Goal: Task Accomplishment & Management: Manage account settings

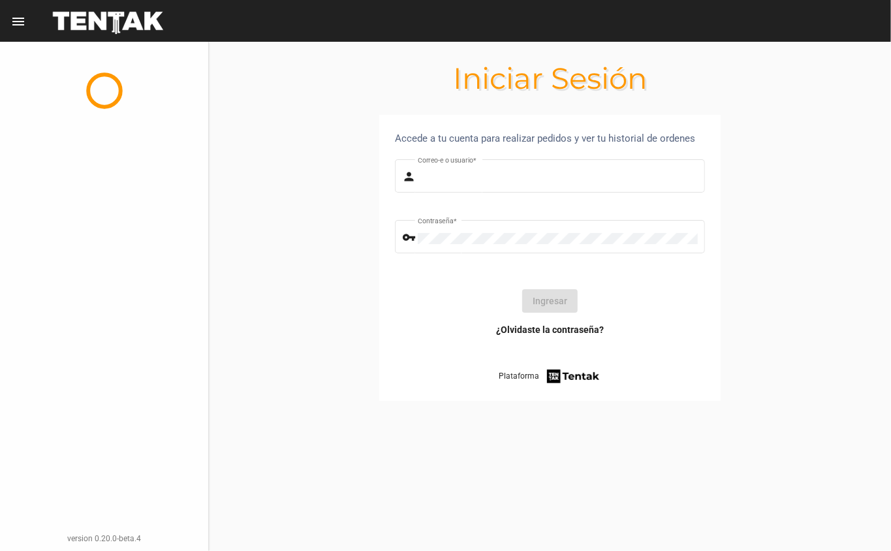
type input "[EMAIL_ADDRESS][DOMAIN_NAME]"
click at [567, 302] on button "Ingresar" at bounding box center [549, 301] width 55 height 24
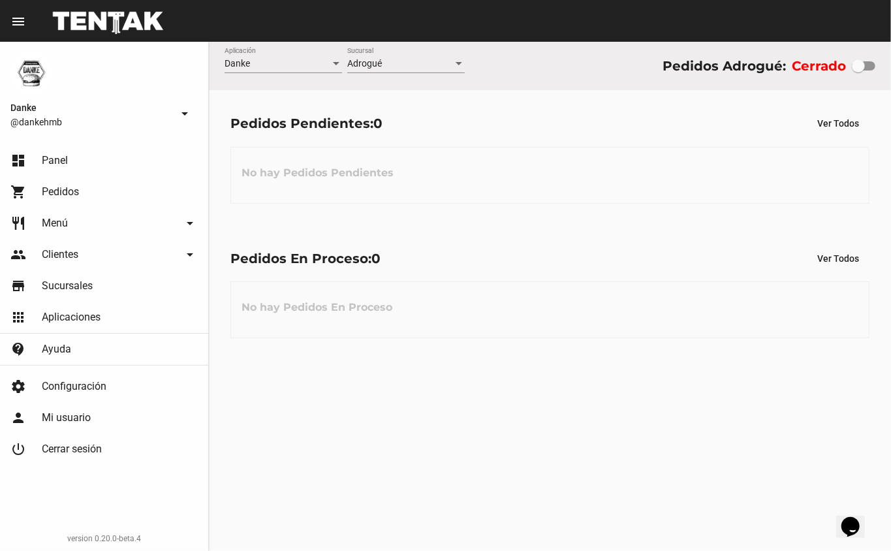
click at [58, 221] on span "Menú" at bounding box center [55, 223] width 26 height 13
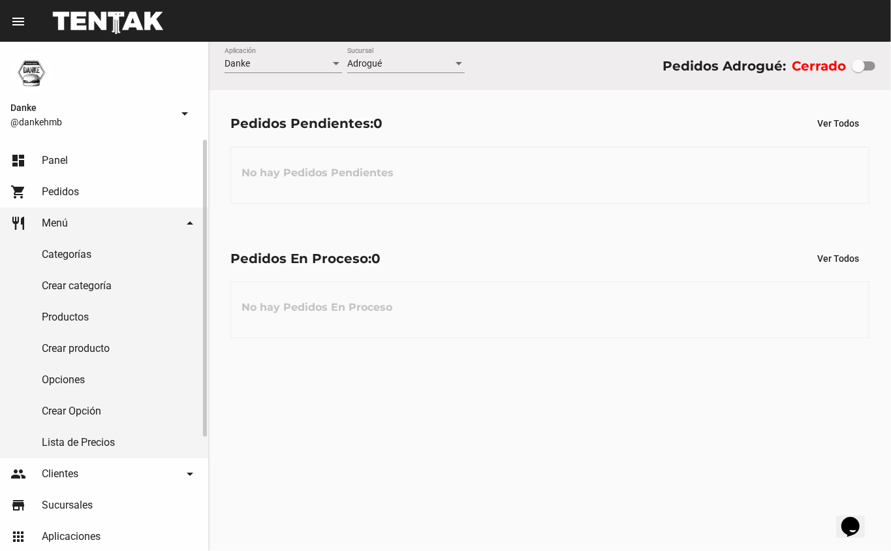
click at [57, 316] on link "Productos" at bounding box center [104, 317] width 208 height 31
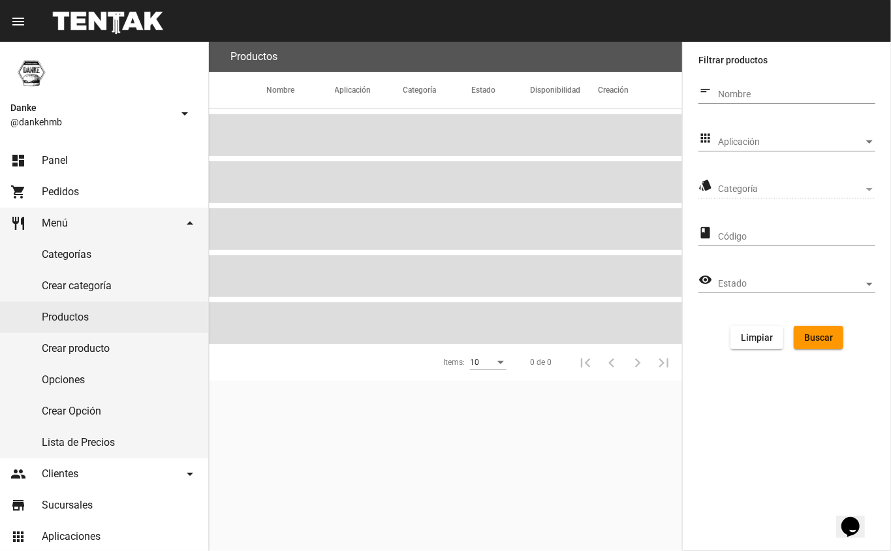
click at [766, 145] on span "Aplicación" at bounding box center [791, 142] width 146 height 10
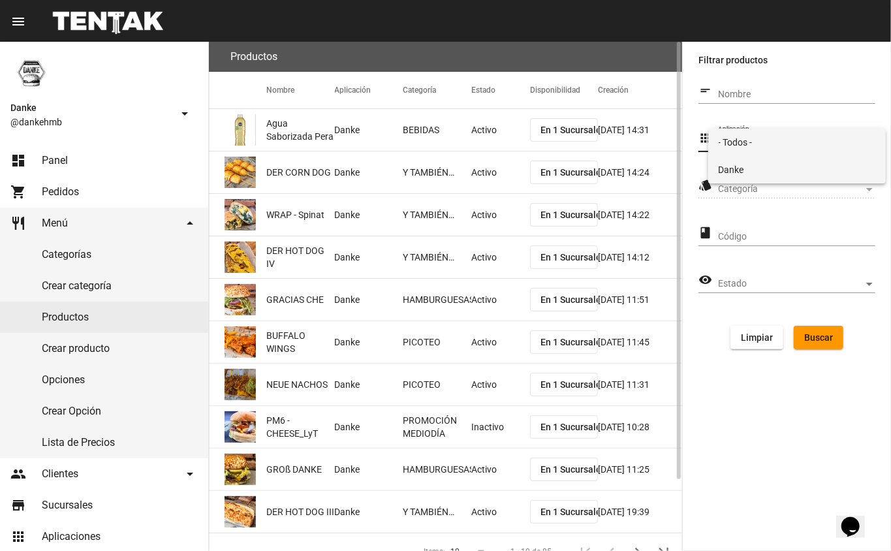
click at [732, 163] on span "Danke" at bounding box center [797, 169] width 157 height 27
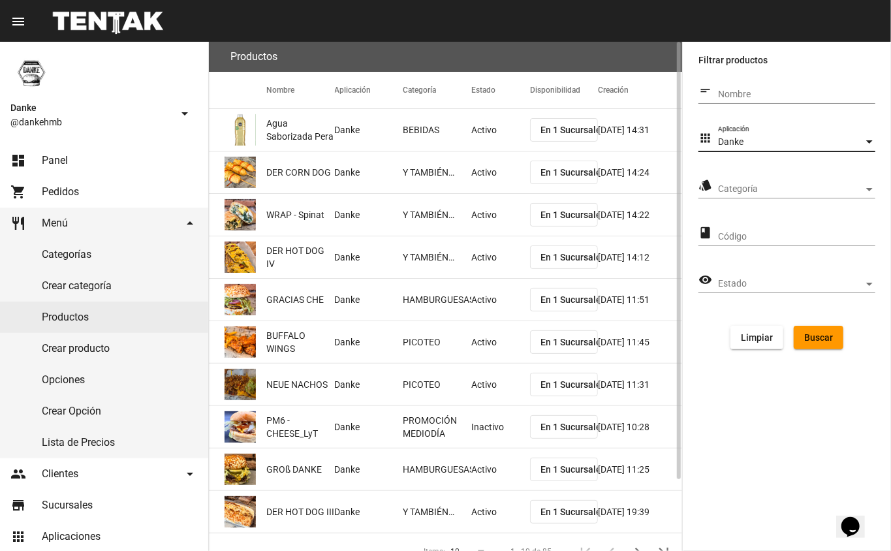
click at [729, 186] on span "Categoría" at bounding box center [791, 189] width 146 height 10
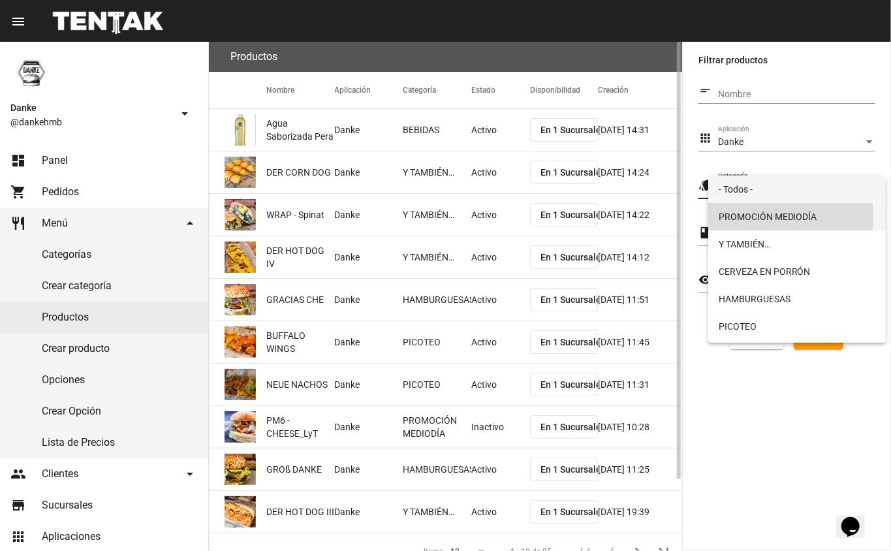
click at [730, 217] on span "PROMOCIÓN MEDIODÍA" at bounding box center [797, 216] width 157 height 27
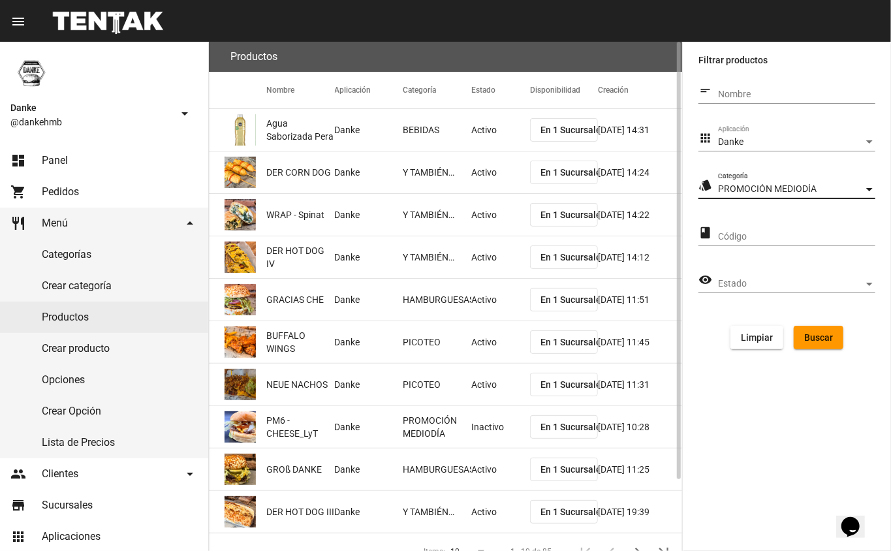
click at [820, 337] on span "Buscar" at bounding box center [818, 337] width 29 height 10
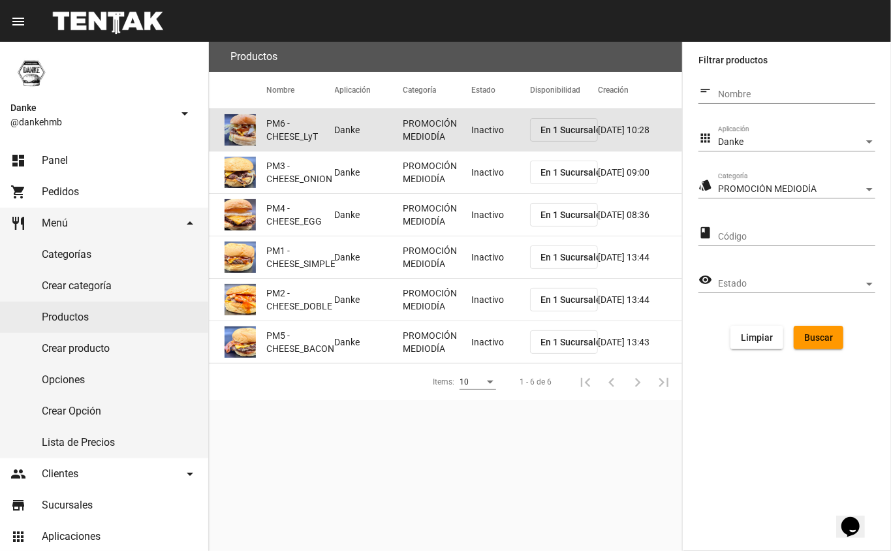
click at [477, 134] on mat-cell "Inactivo" at bounding box center [500, 130] width 59 height 42
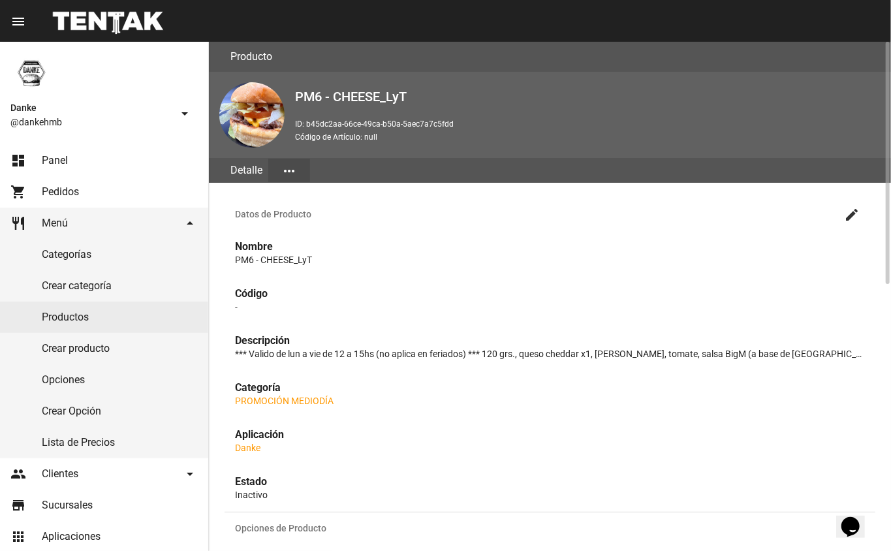
click at [849, 215] on mat-icon "create" at bounding box center [852, 215] width 16 height 16
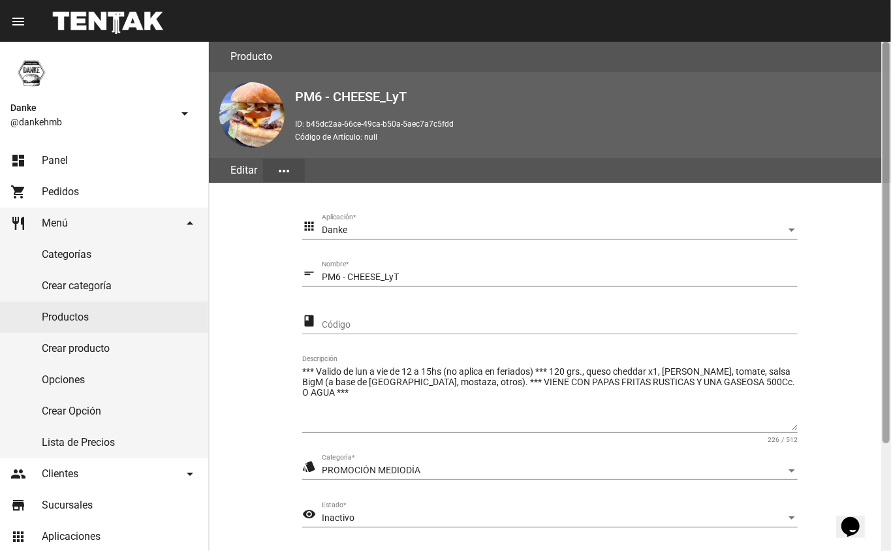
click at [883, 479] on div at bounding box center [886, 296] width 10 height 509
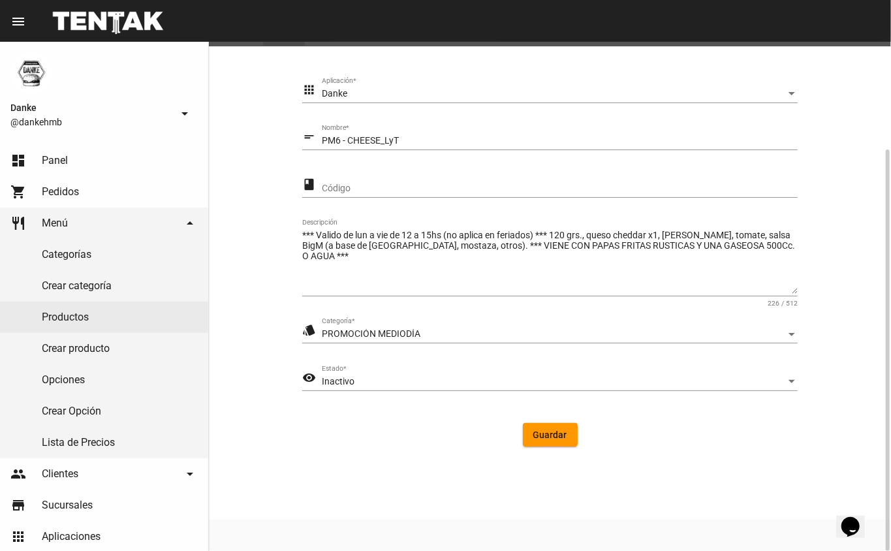
click at [360, 377] on div "Inactivo" at bounding box center [554, 382] width 464 height 10
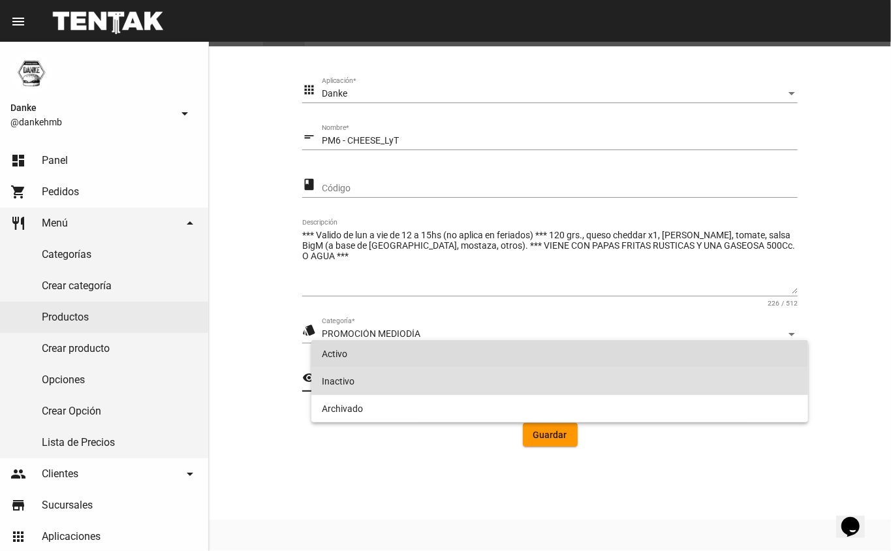
click at [337, 354] on span "Activo" at bounding box center [560, 353] width 477 height 27
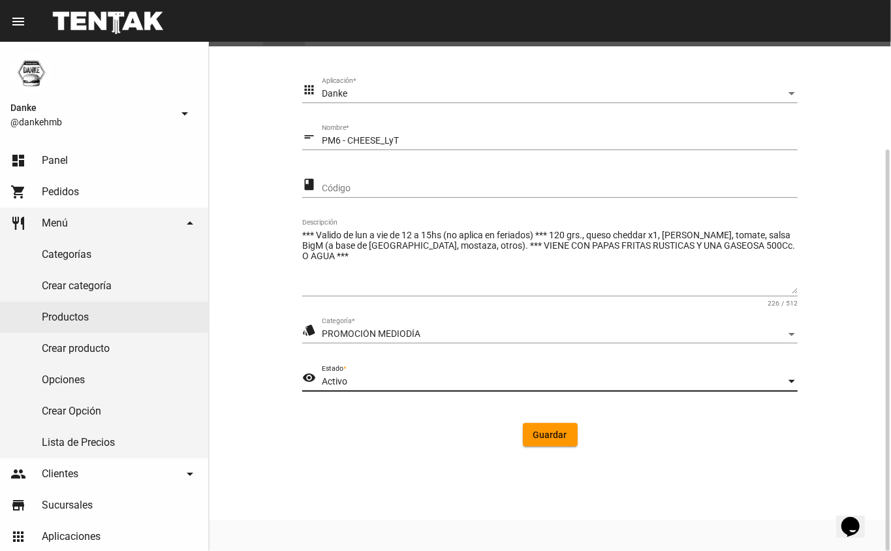
click at [552, 436] on span "Guardar" at bounding box center [550, 435] width 34 height 10
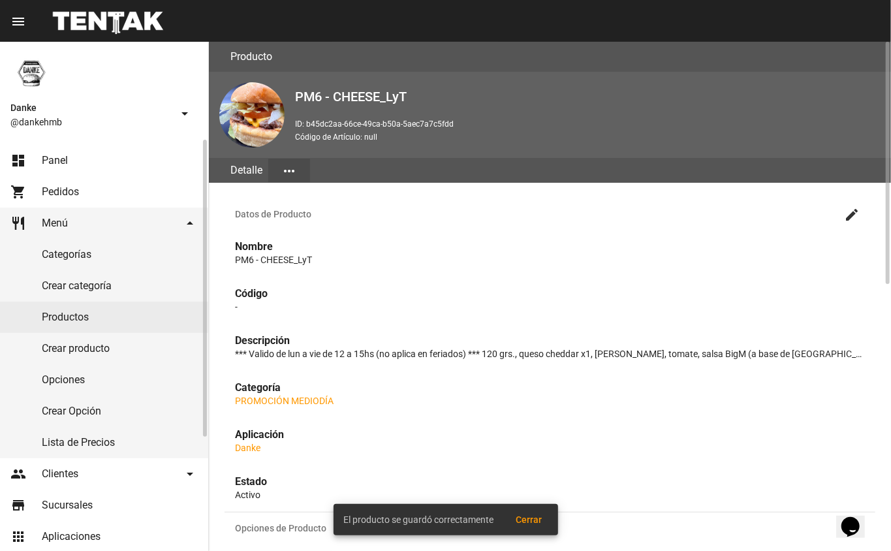
click at [64, 316] on link "Productos" at bounding box center [104, 317] width 208 height 31
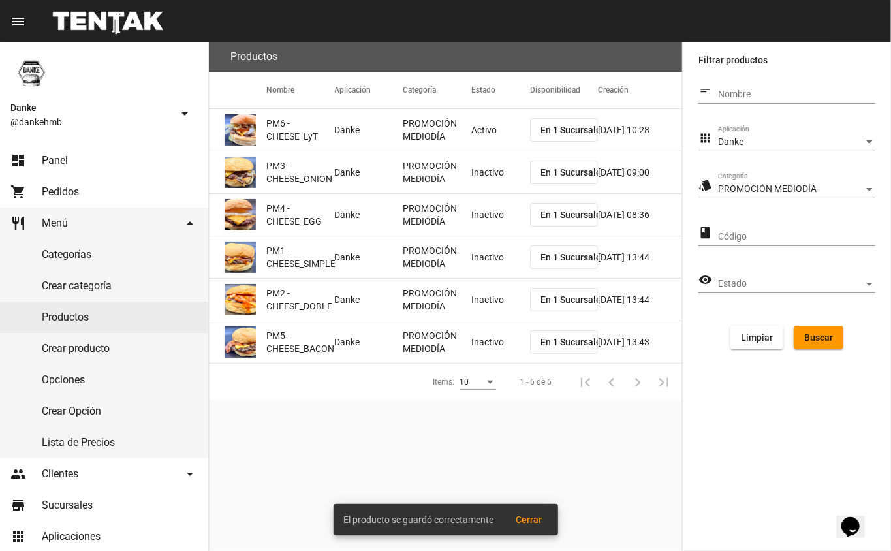
click at [478, 175] on mat-cell "Inactivo" at bounding box center [500, 172] width 59 height 42
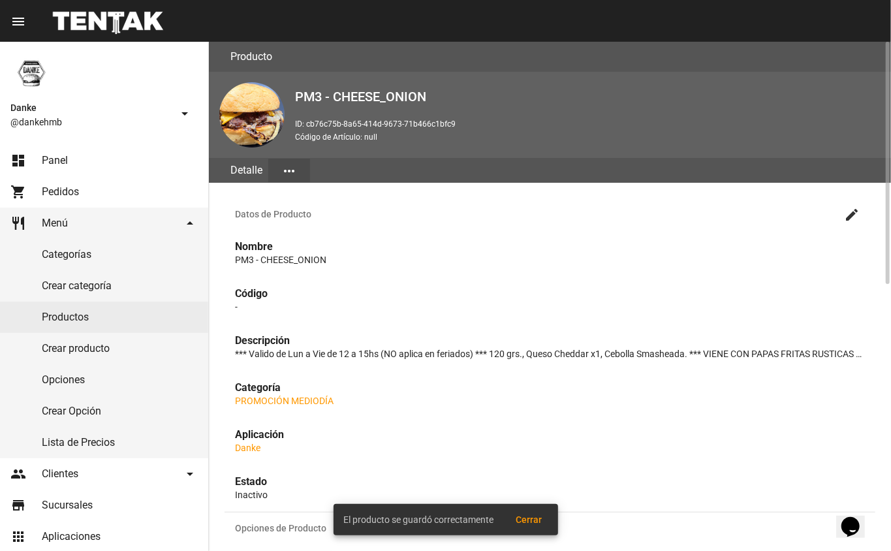
click at [852, 213] on mat-icon "create" at bounding box center [852, 215] width 16 height 16
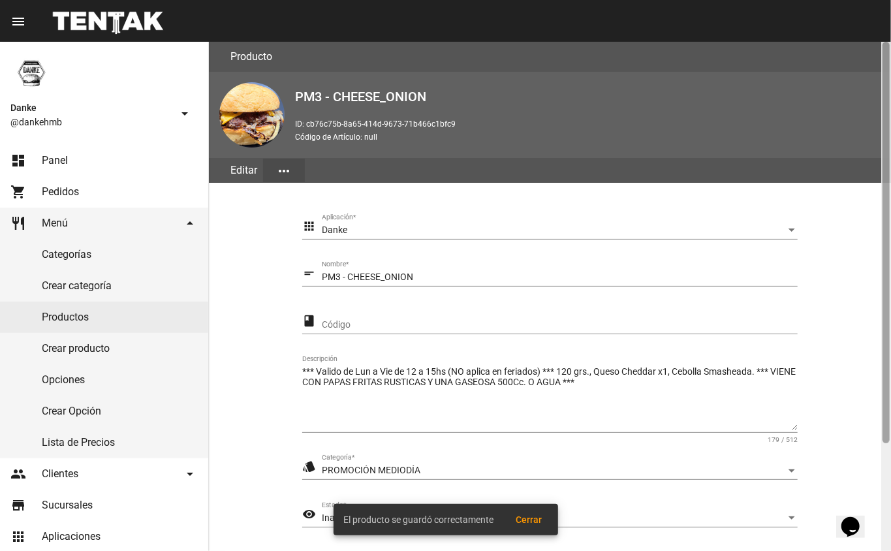
click at [886, 440] on div at bounding box center [886, 242] width 7 height 401
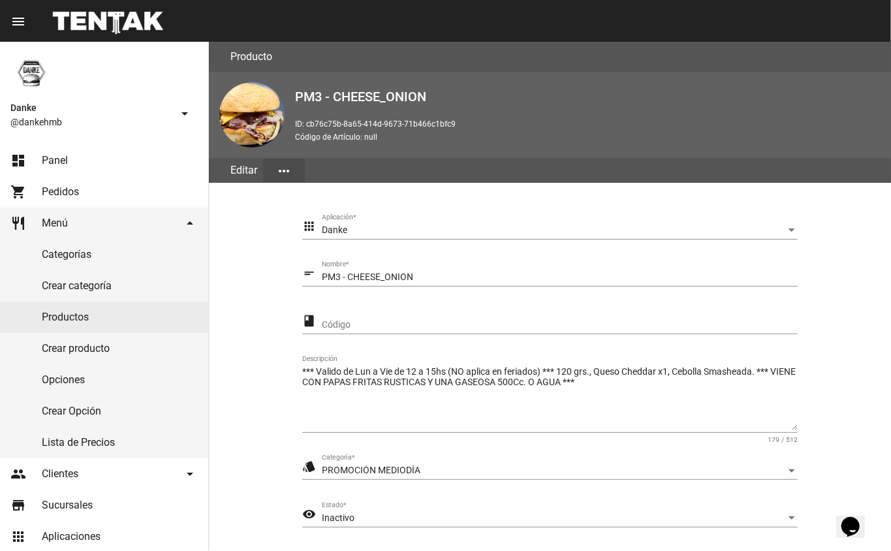
click at [325, 512] on span "Inactivo" at bounding box center [338, 517] width 33 height 10
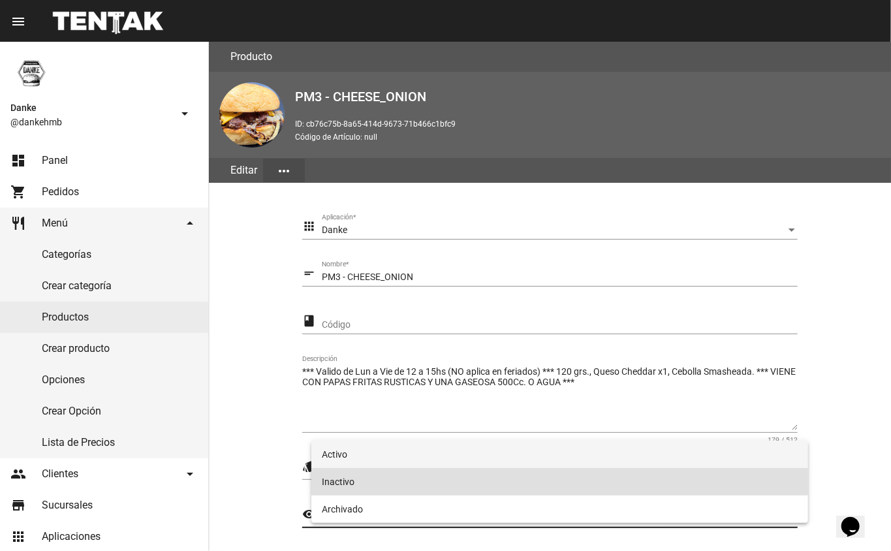
click at [333, 456] on span "Activo" at bounding box center [560, 454] width 477 height 27
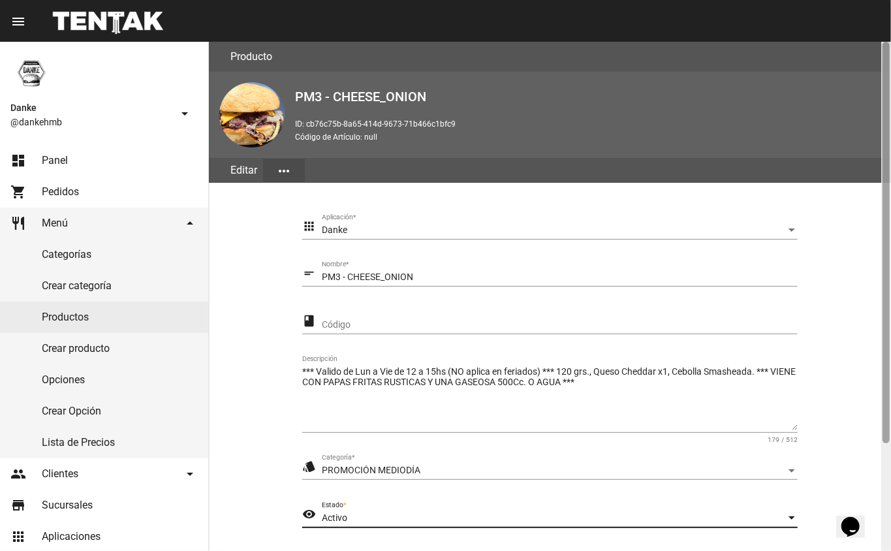
click at [886, 474] on div at bounding box center [886, 296] width 10 height 509
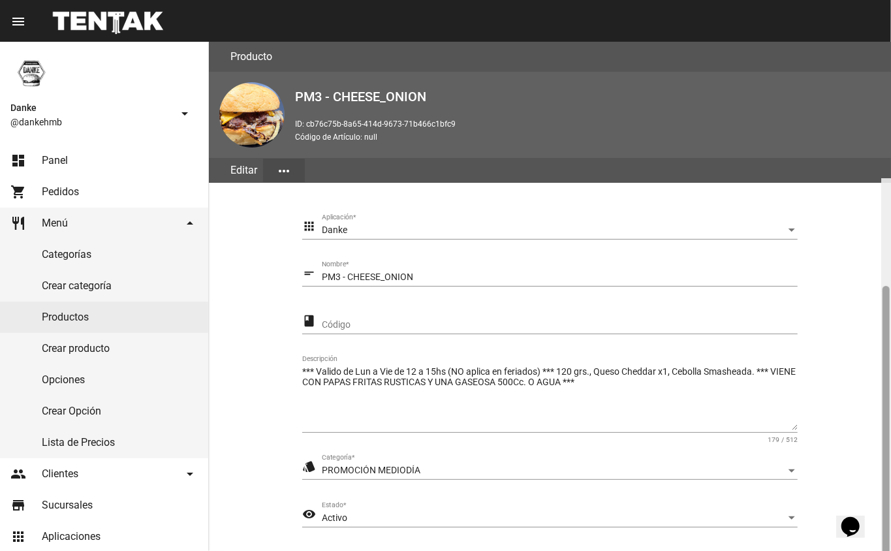
scroll to position [136, 0]
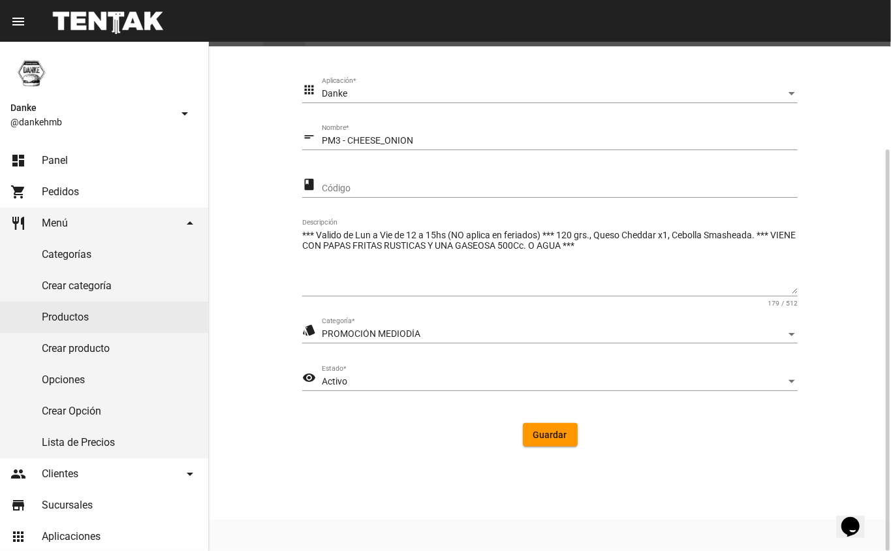
click at [535, 432] on span "Guardar" at bounding box center [550, 435] width 34 height 10
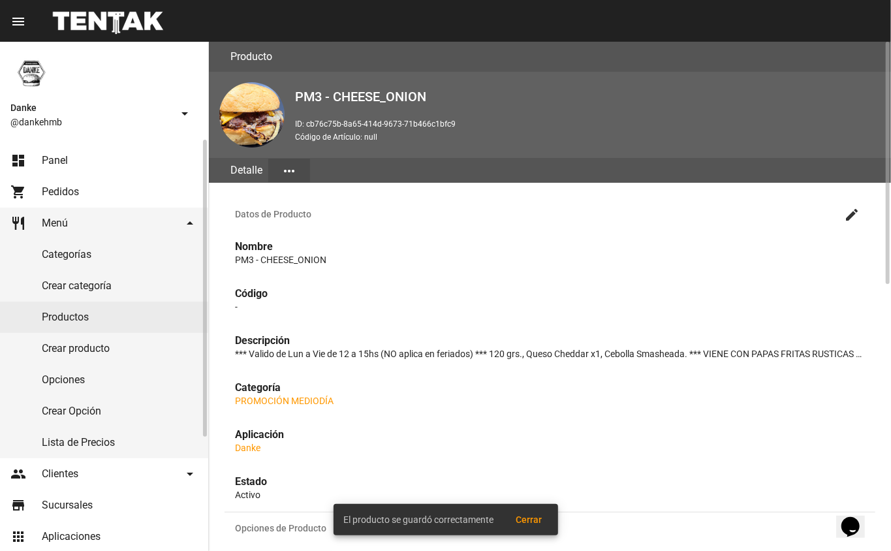
click at [55, 317] on link "Productos" at bounding box center [104, 317] width 208 height 31
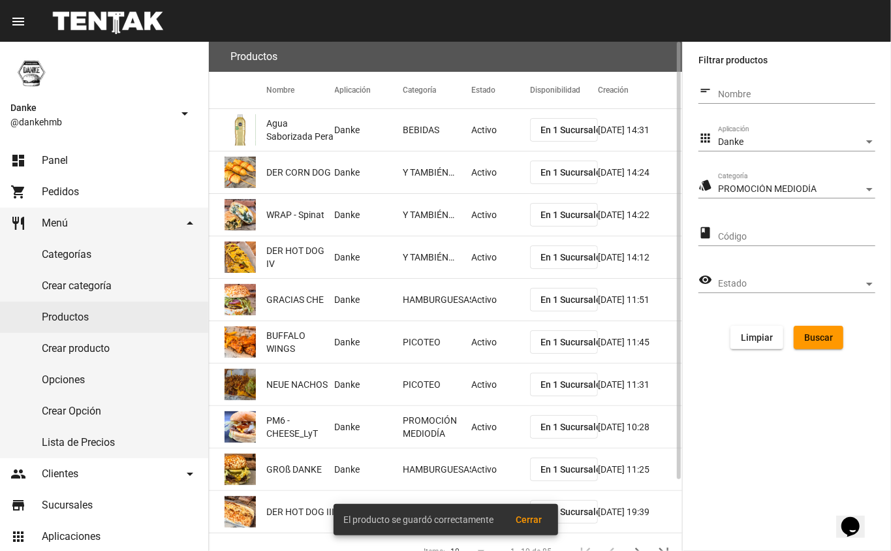
click at [823, 334] on span "Buscar" at bounding box center [818, 337] width 29 height 10
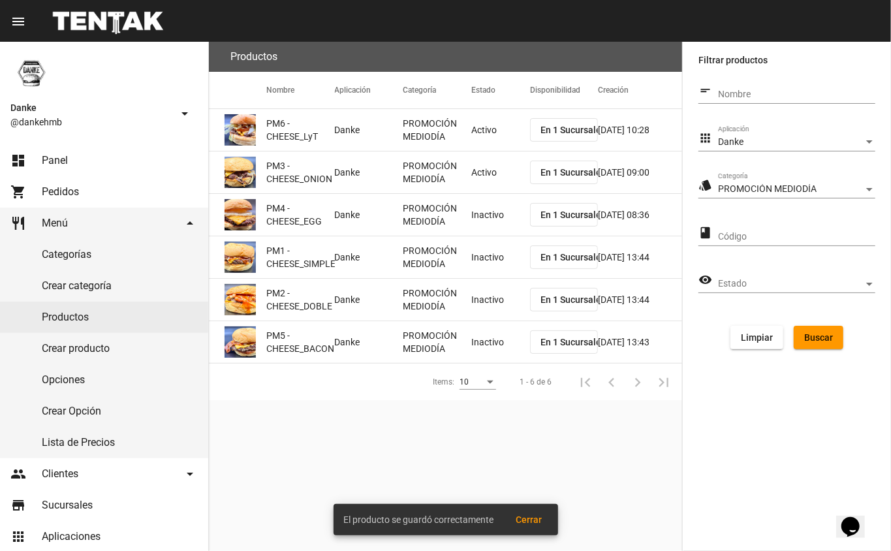
click at [476, 217] on mat-cell "Inactivo" at bounding box center [500, 215] width 59 height 42
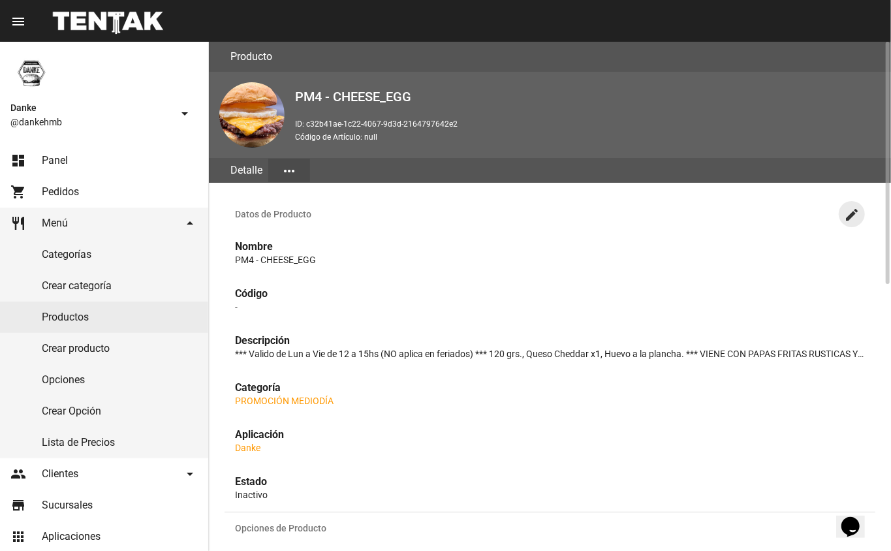
click at [854, 213] on mat-icon "create" at bounding box center [852, 215] width 16 height 16
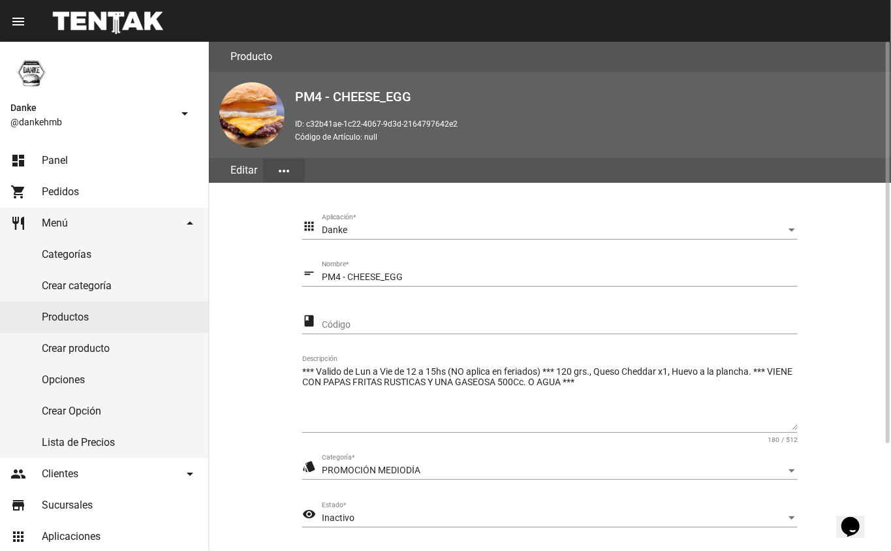
click at [864, 473] on section "apps Danke Aplicación * short_text PM4 - CHEESE_EGG Nombre * class Código *** V…" at bounding box center [550, 403] width 651 height 411
click at [373, 518] on div "Inactivo" at bounding box center [554, 518] width 464 height 10
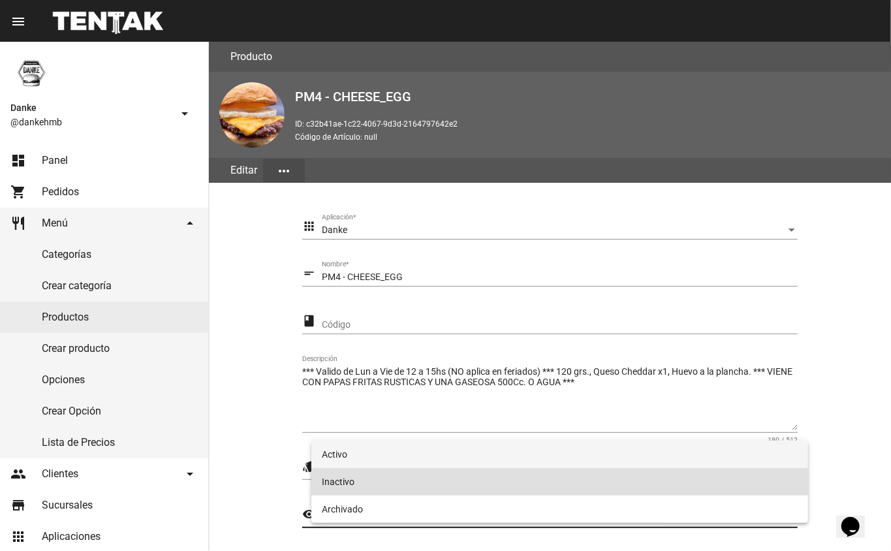
click at [332, 452] on span "Activo" at bounding box center [560, 454] width 477 height 27
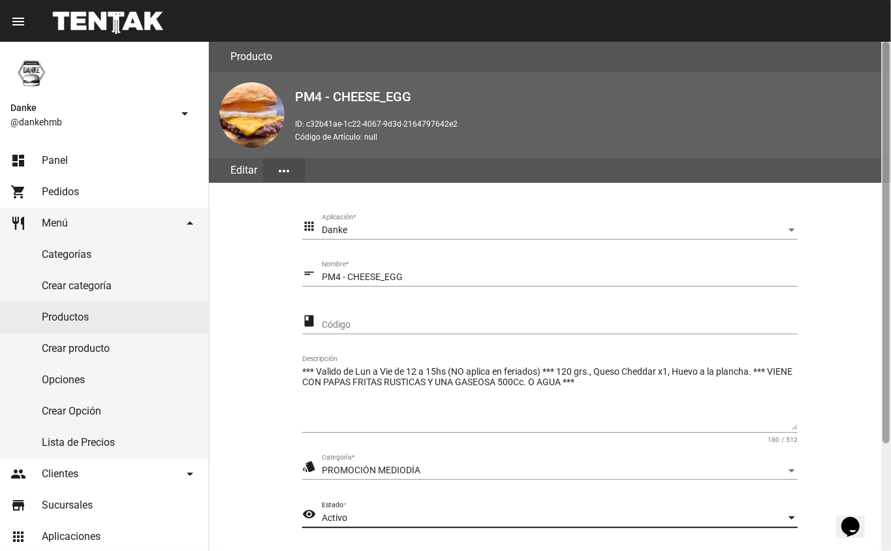
click at [884, 474] on div at bounding box center [886, 296] width 10 height 509
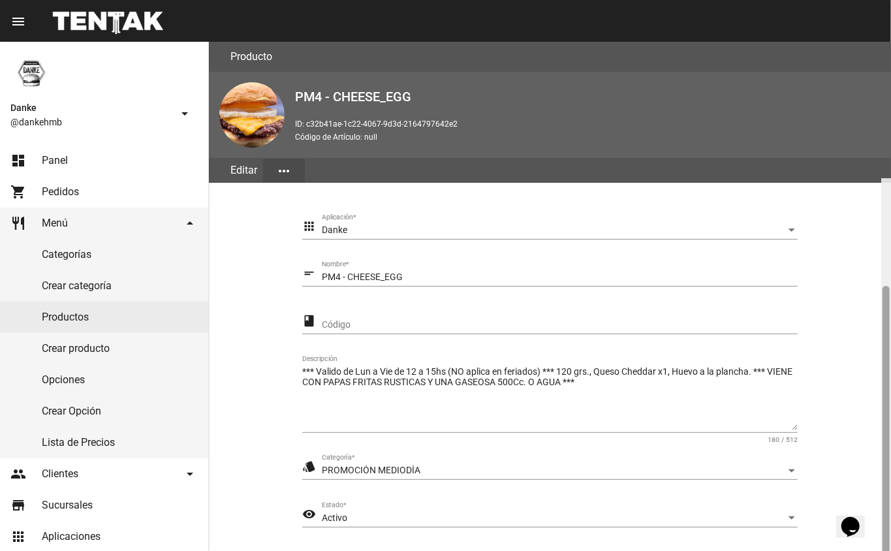
scroll to position [136, 0]
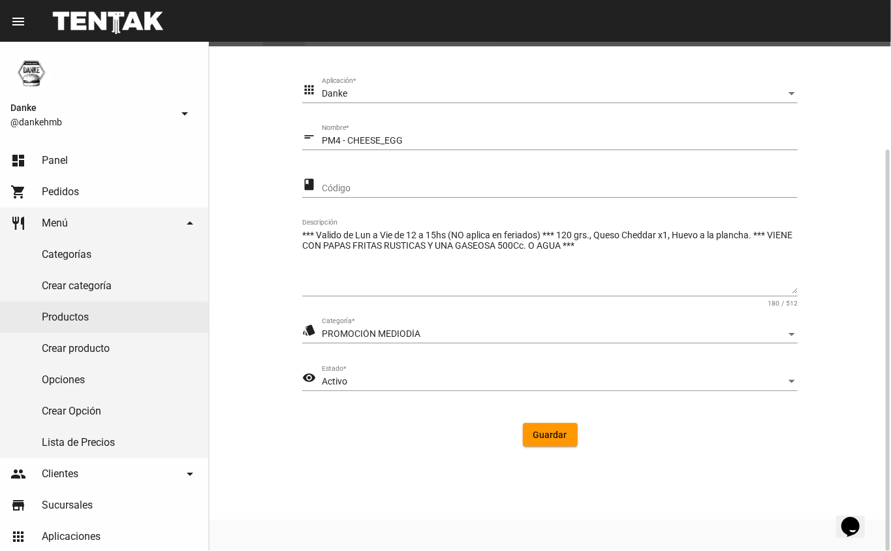
click at [546, 439] on span "Guardar" at bounding box center [550, 435] width 34 height 10
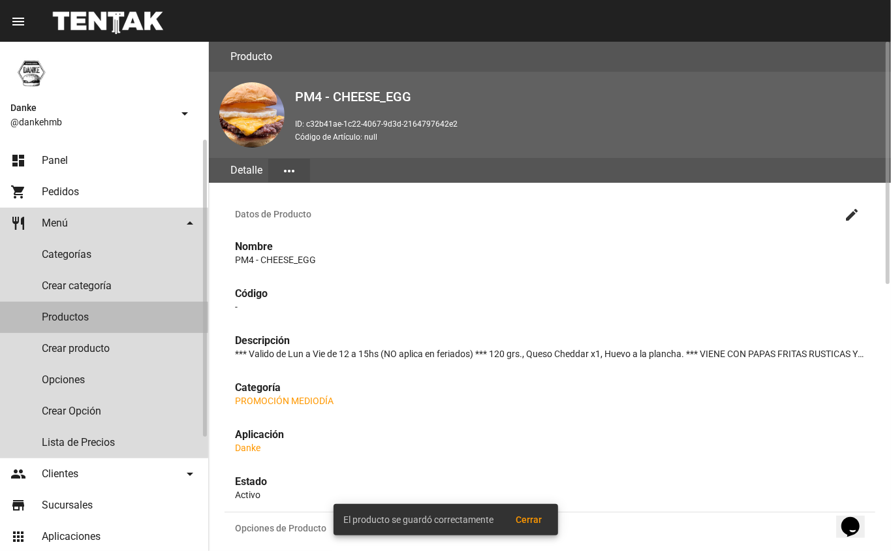
click at [66, 317] on link "Productos" at bounding box center [104, 317] width 208 height 31
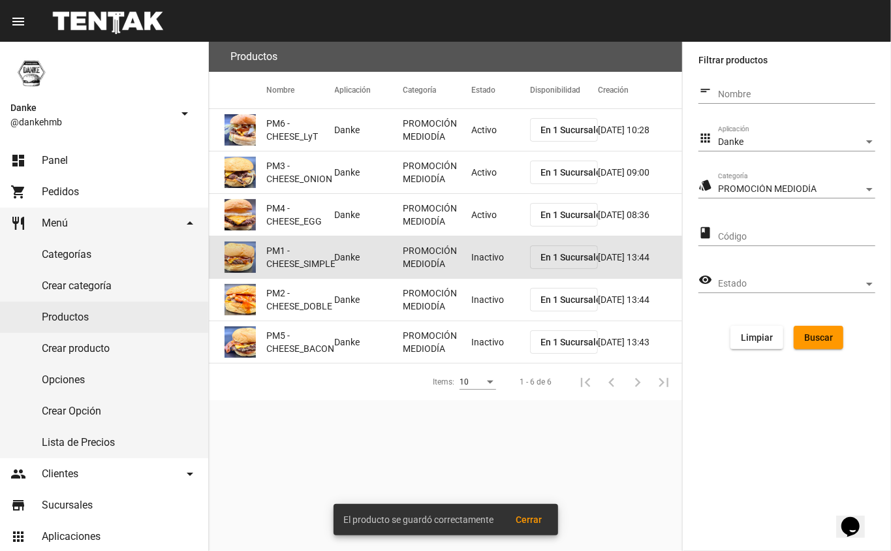
click at [497, 260] on mat-cell "Inactivo" at bounding box center [500, 257] width 59 height 42
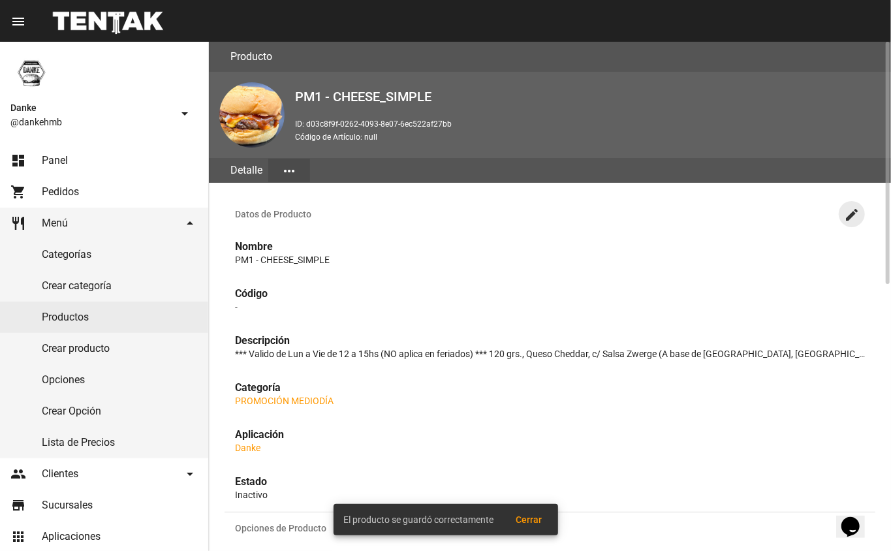
click at [850, 215] on mat-icon "create" at bounding box center [852, 215] width 16 height 16
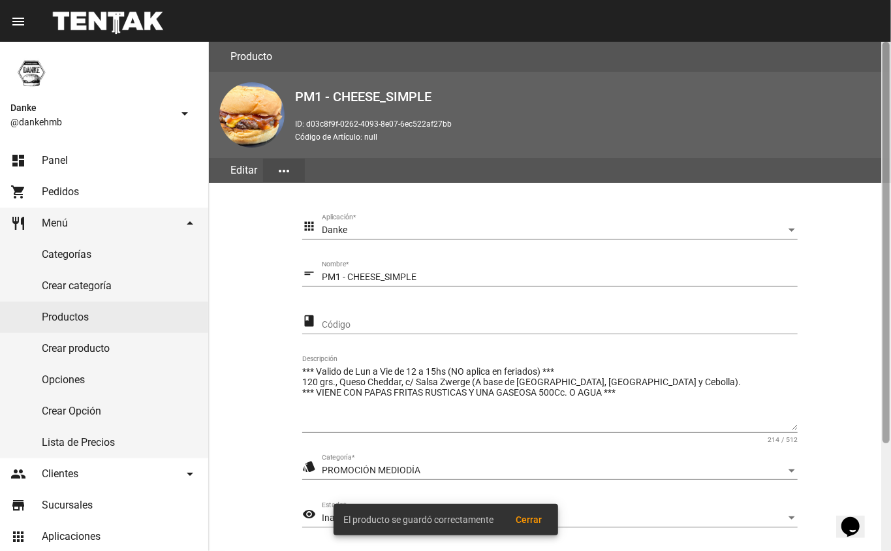
click at [883, 475] on div at bounding box center [886, 296] width 10 height 509
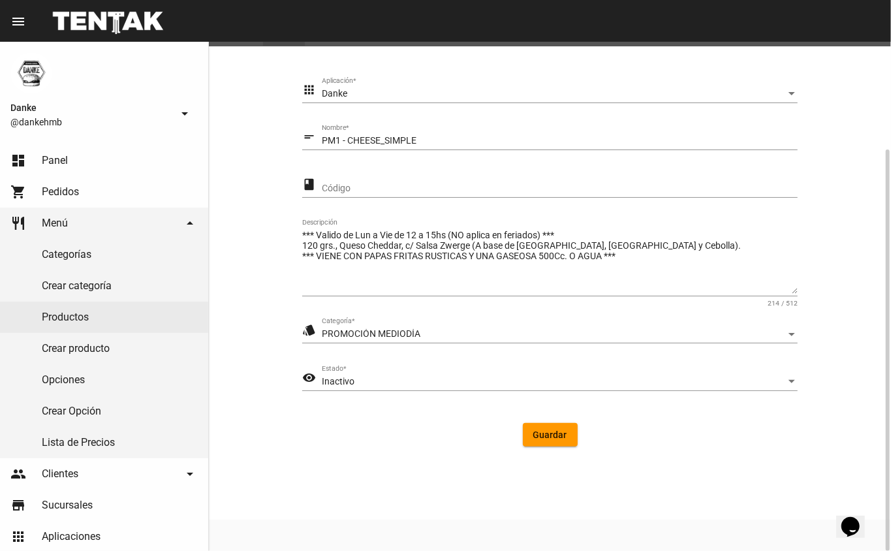
click at [356, 379] on div "Inactivo" at bounding box center [554, 382] width 464 height 10
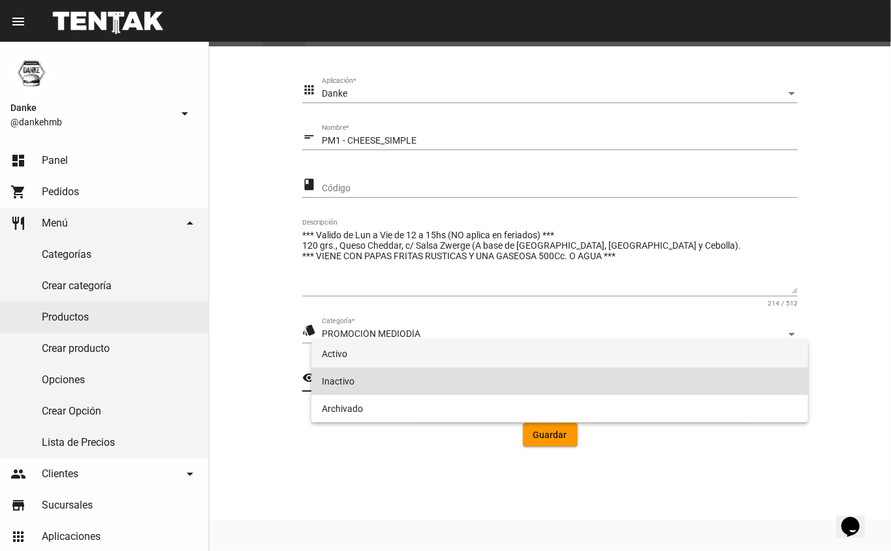
click at [333, 355] on span "Activo" at bounding box center [560, 353] width 477 height 27
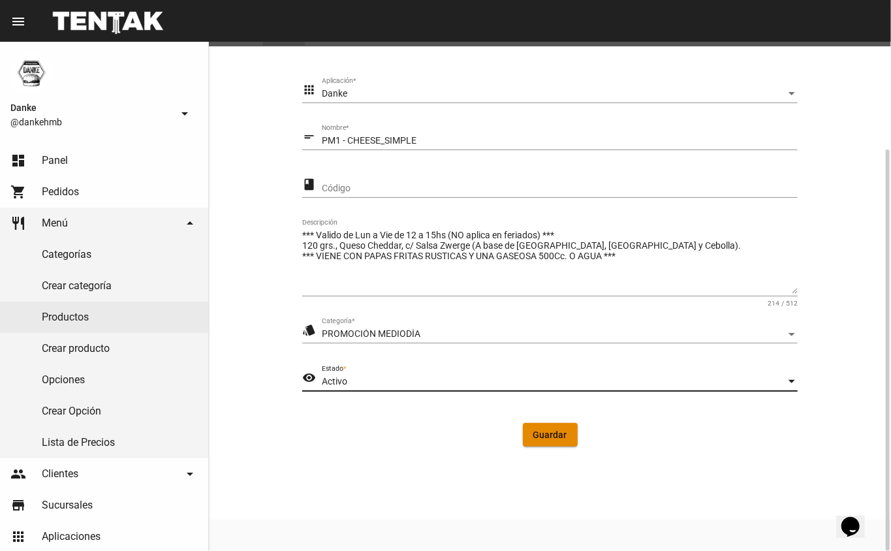
click at [567, 441] on button "Guardar" at bounding box center [550, 435] width 55 height 24
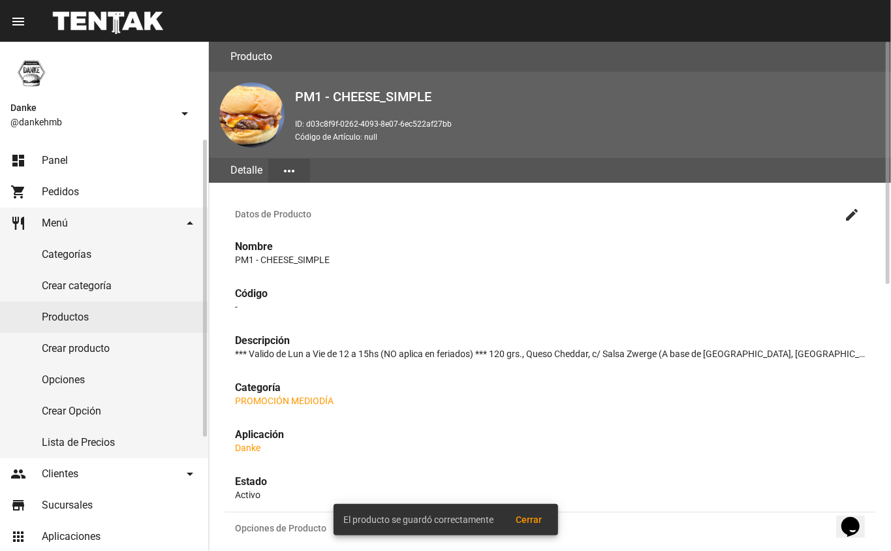
click at [78, 316] on link "Productos" at bounding box center [104, 317] width 208 height 31
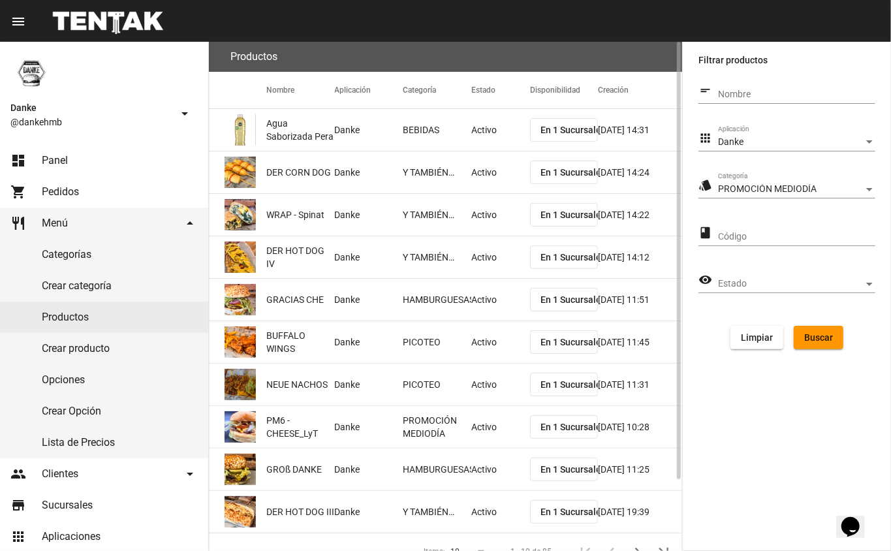
click at [807, 340] on span "Buscar" at bounding box center [818, 337] width 29 height 10
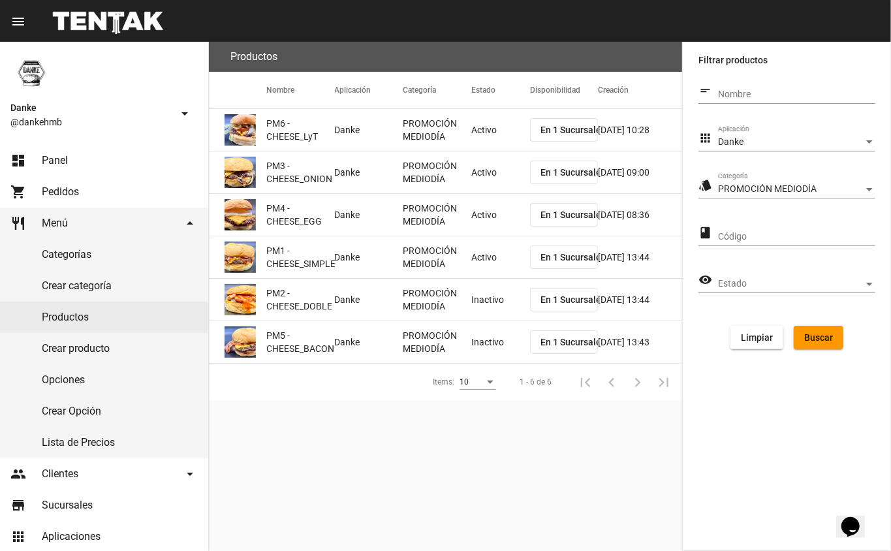
click at [497, 314] on mat-cell "Inactivo" at bounding box center [500, 300] width 59 height 42
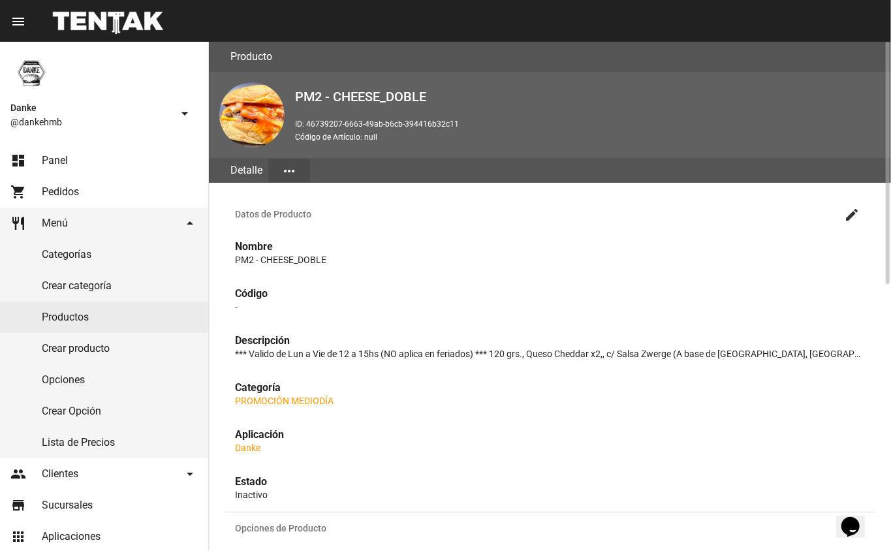
click at [854, 212] on mat-icon "create" at bounding box center [852, 215] width 16 height 16
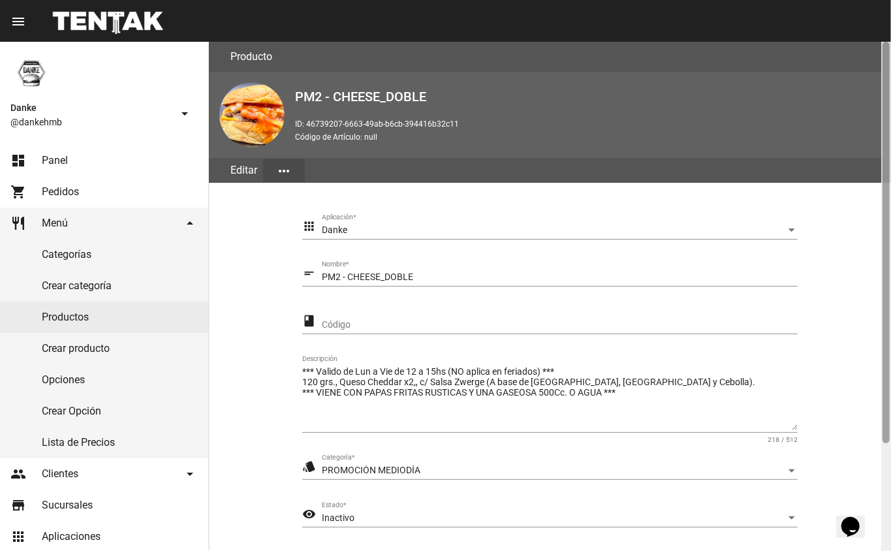
click at [884, 471] on div at bounding box center [886, 296] width 10 height 509
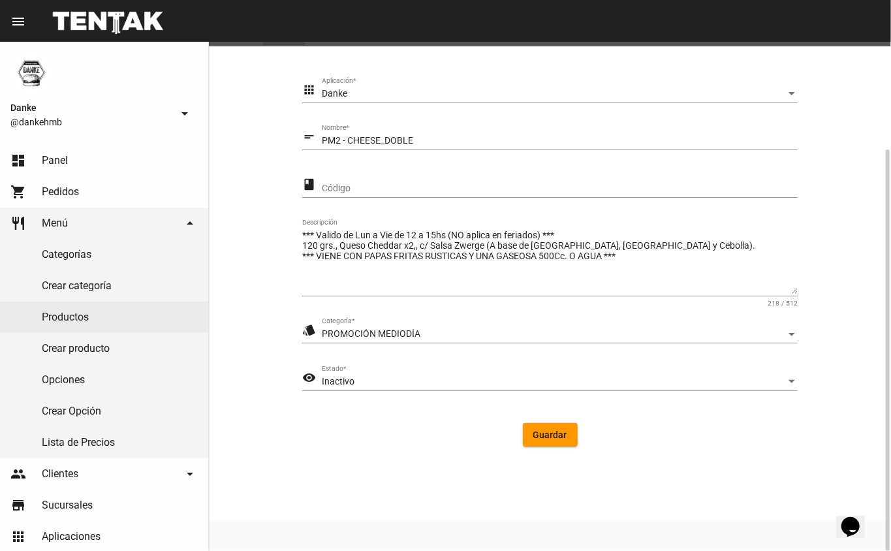
click at [343, 379] on span "Inactivo" at bounding box center [338, 381] width 33 height 10
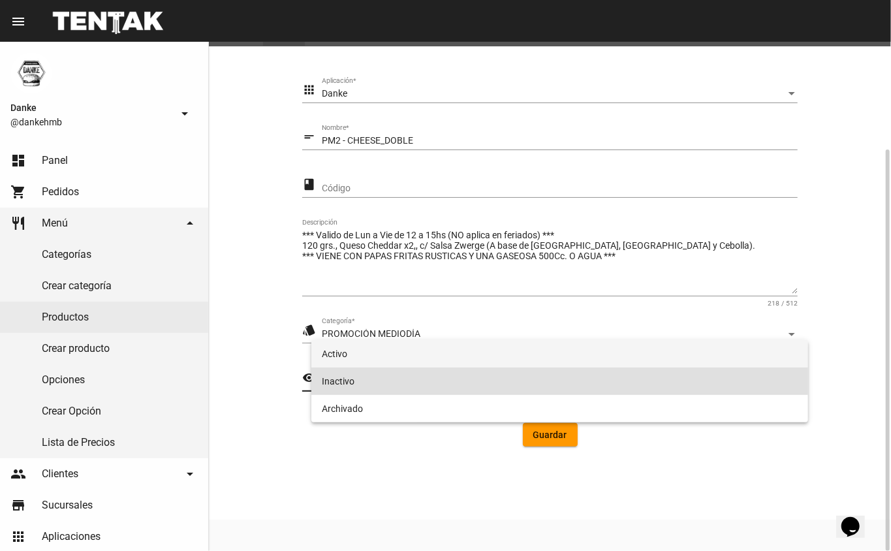
click at [334, 356] on span "Activo" at bounding box center [560, 353] width 477 height 27
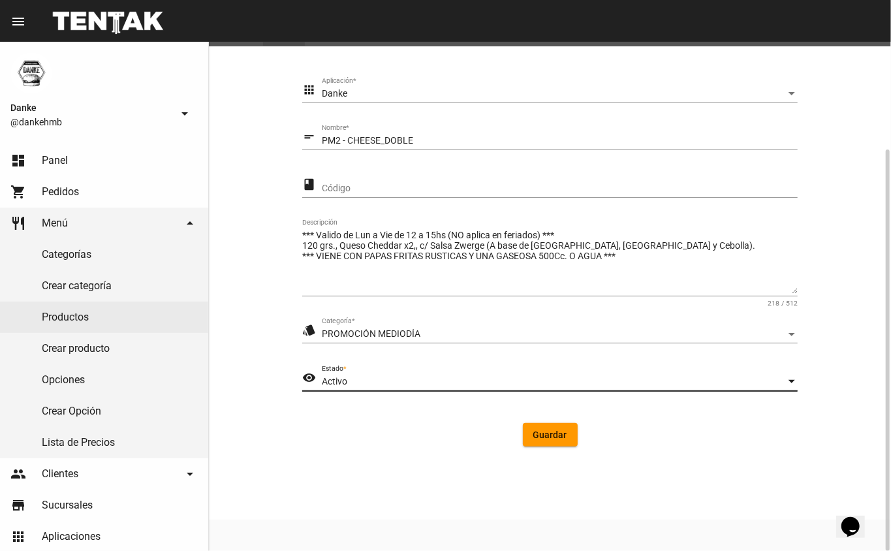
click at [544, 437] on span "Guardar" at bounding box center [550, 435] width 34 height 10
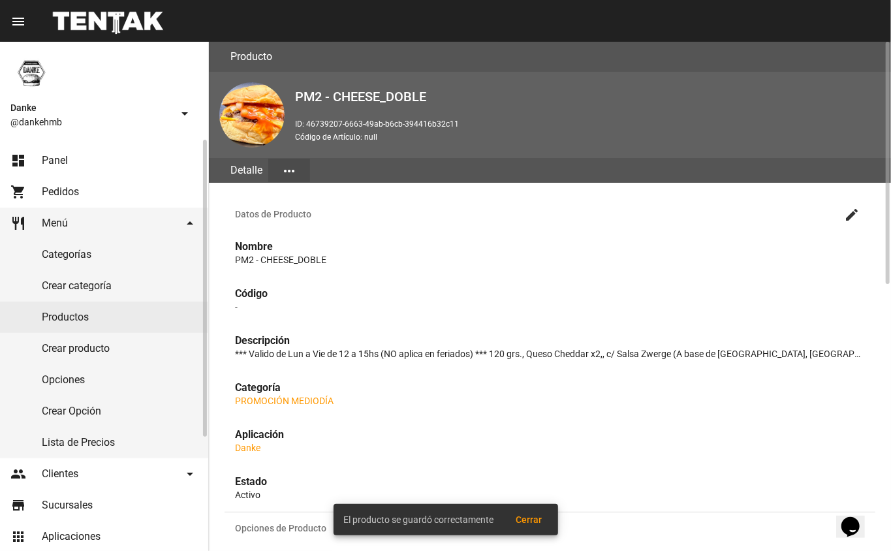
click at [66, 316] on link "Productos" at bounding box center [104, 317] width 208 height 31
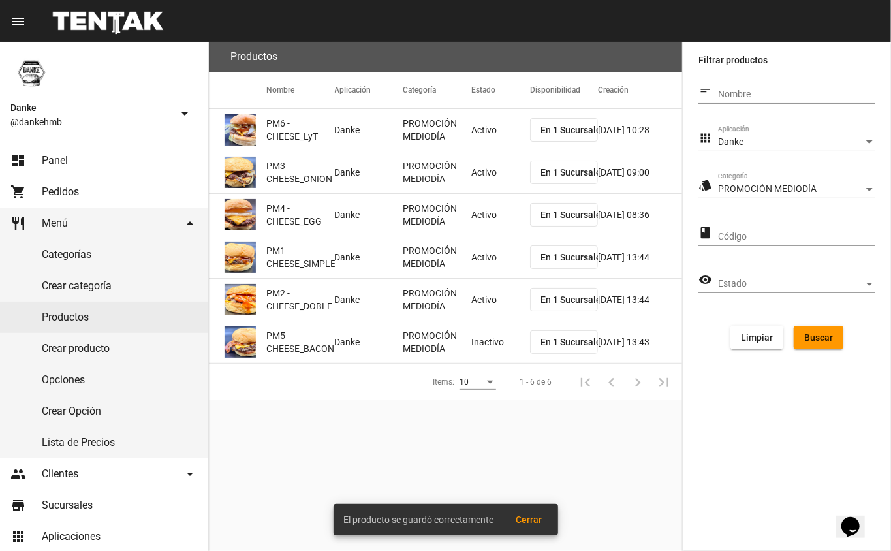
click at [490, 333] on mat-cell "Inactivo" at bounding box center [500, 342] width 59 height 42
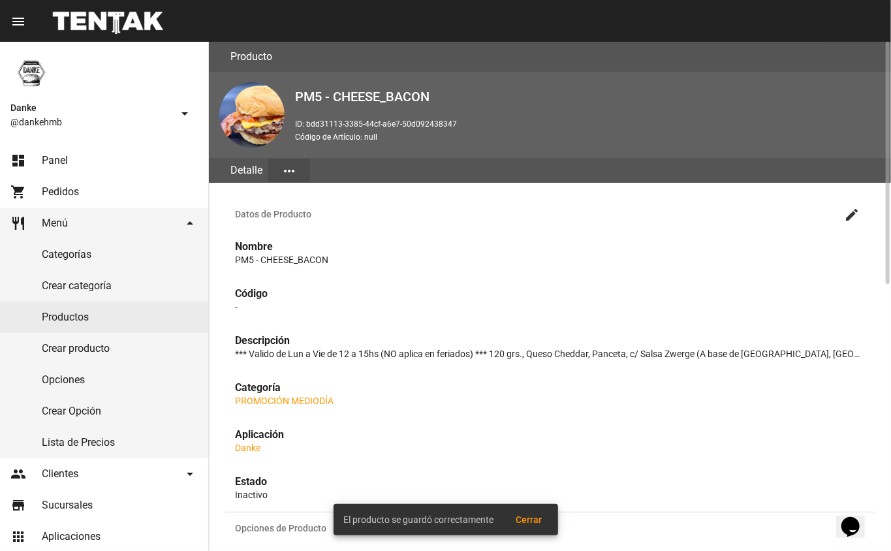
click at [854, 215] on mat-icon "create" at bounding box center [852, 215] width 16 height 16
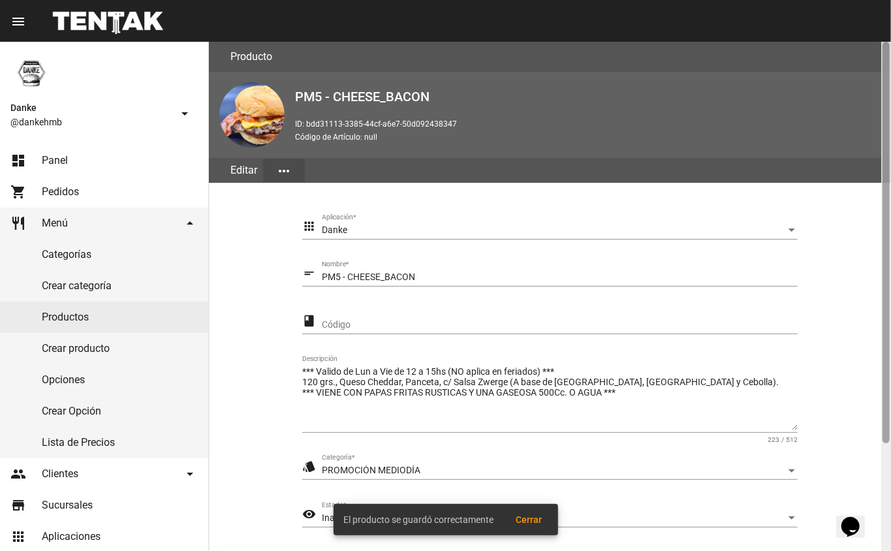
click at [883, 487] on div at bounding box center [886, 296] width 10 height 509
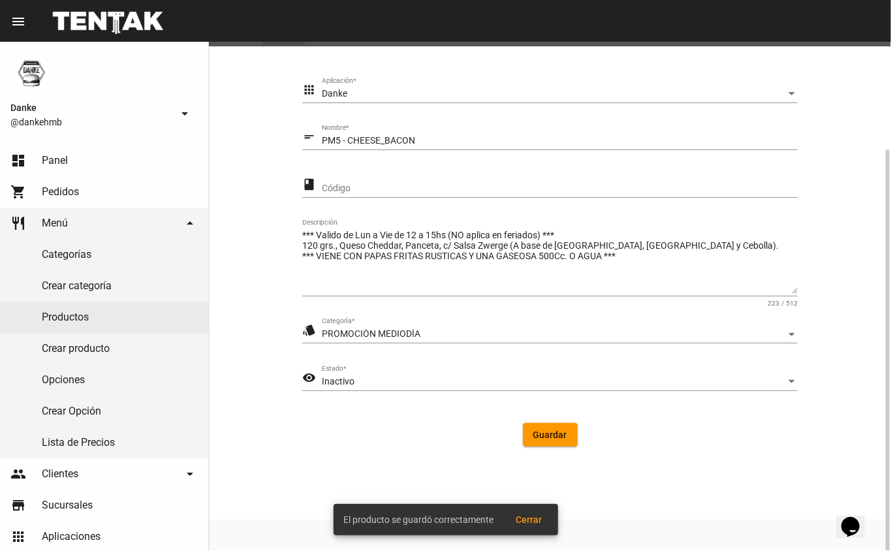
click at [351, 379] on span "Inactivo" at bounding box center [338, 381] width 33 height 10
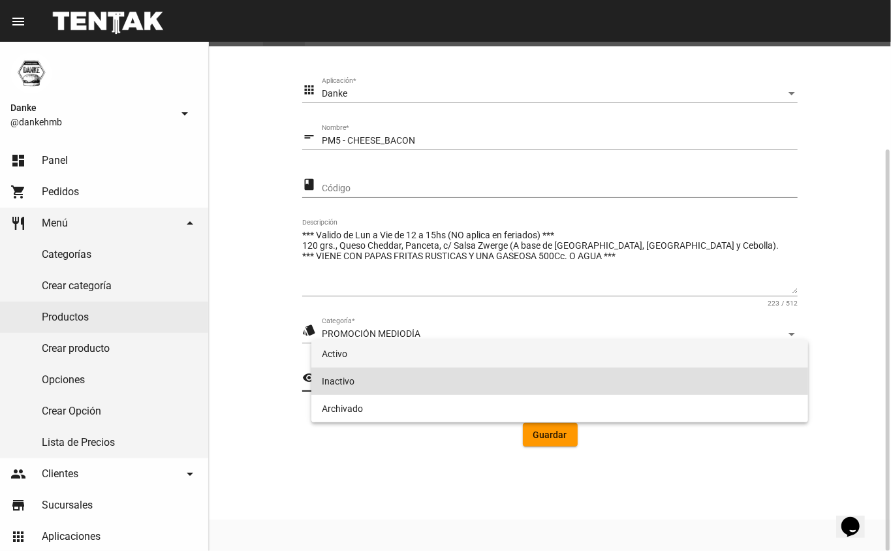
click at [330, 356] on span "Activo" at bounding box center [560, 353] width 477 height 27
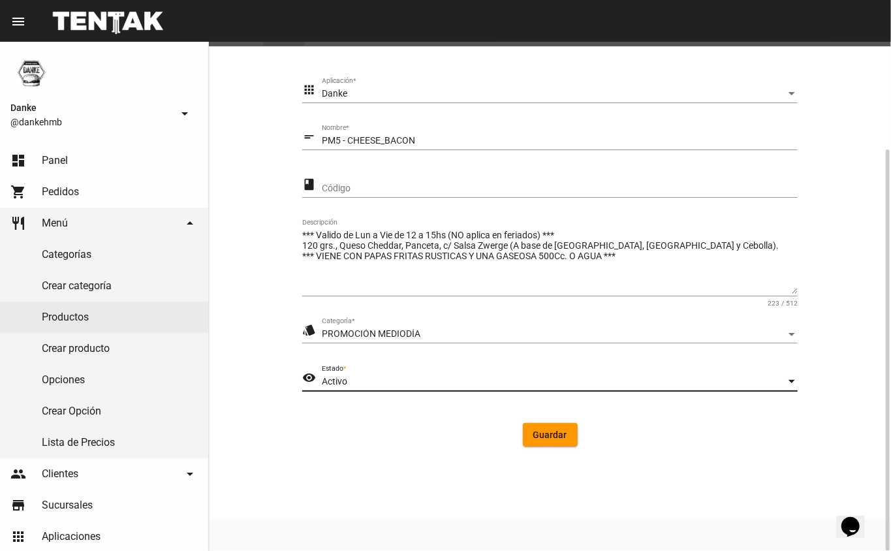
click at [555, 439] on span "Guardar" at bounding box center [550, 435] width 34 height 10
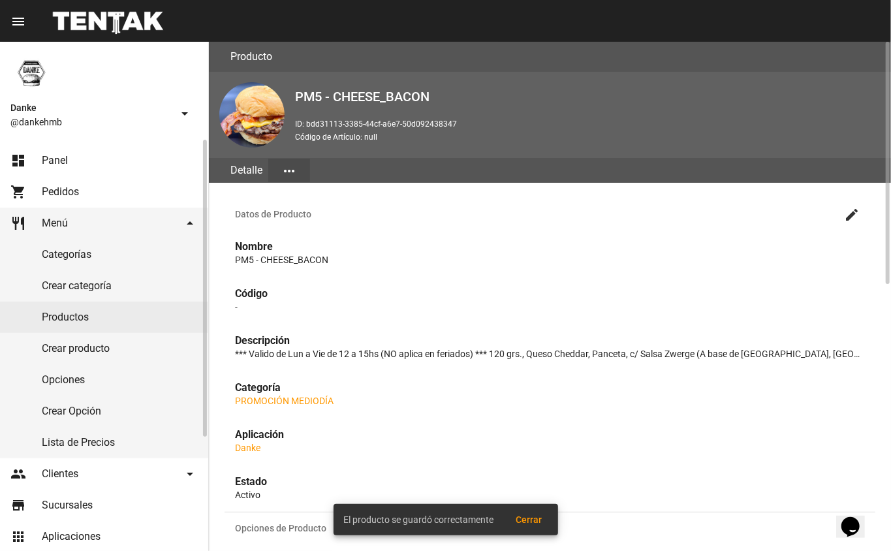
click at [59, 158] on span "Panel" at bounding box center [55, 160] width 26 height 13
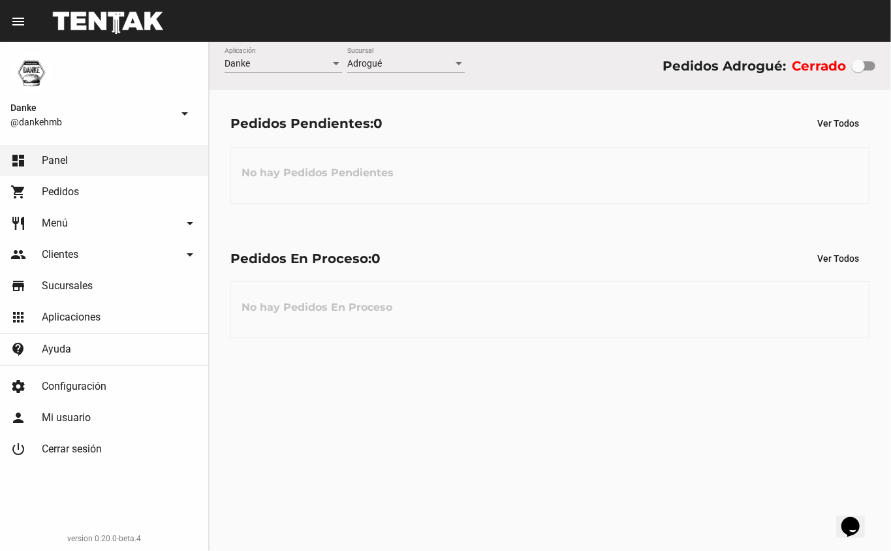
click at [45, 196] on span "Pedidos" at bounding box center [60, 191] width 37 height 13
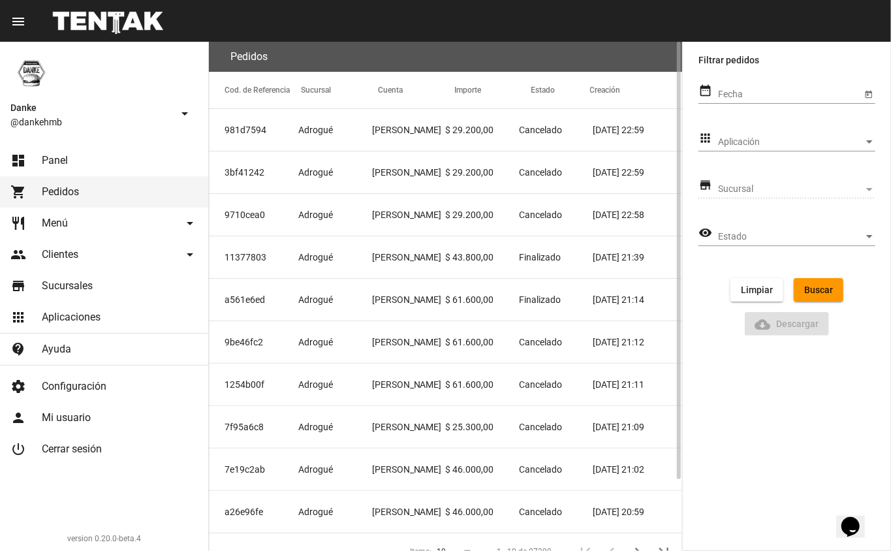
click at [469, 259] on mat-cell "$ 43.800,00" at bounding box center [482, 257] width 74 height 42
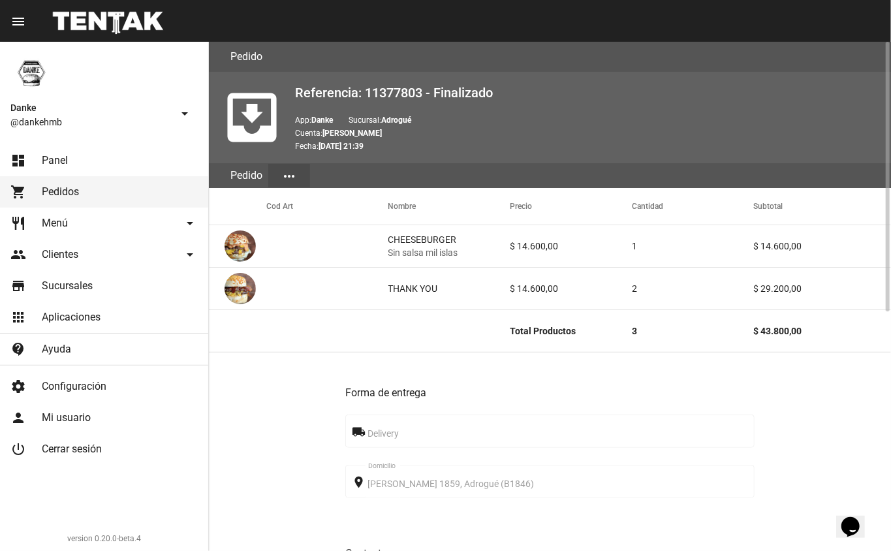
click at [63, 191] on span "Pedidos" at bounding box center [60, 191] width 37 height 13
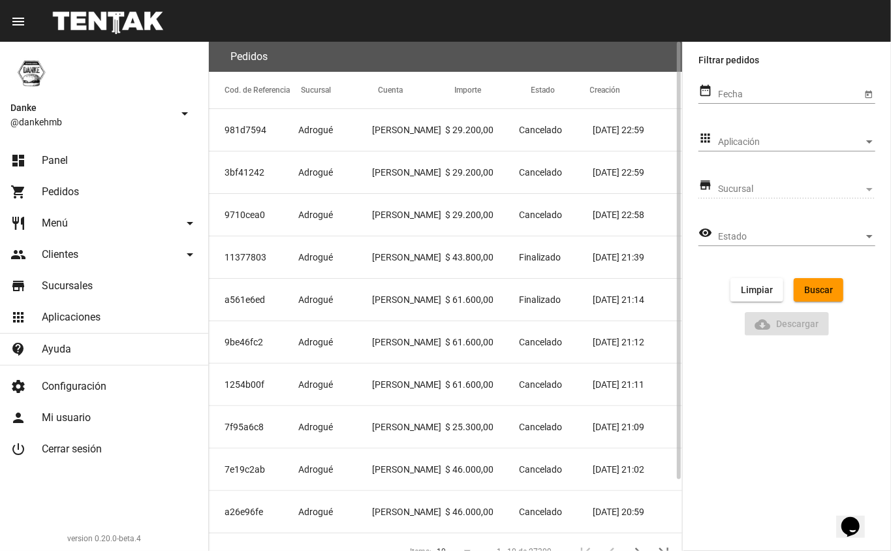
click at [398, 172] on mat-cell "[PERSON_NAME]" at bounding box center [409, 172] width 74 height 42
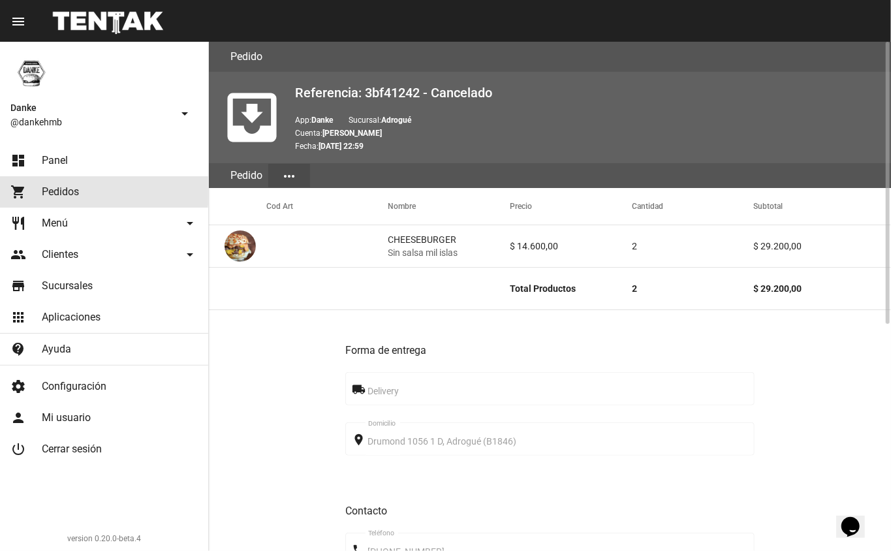
click at [57, 185] on span "Pedidos" at bounding box center [60, 191] width 37 height 13
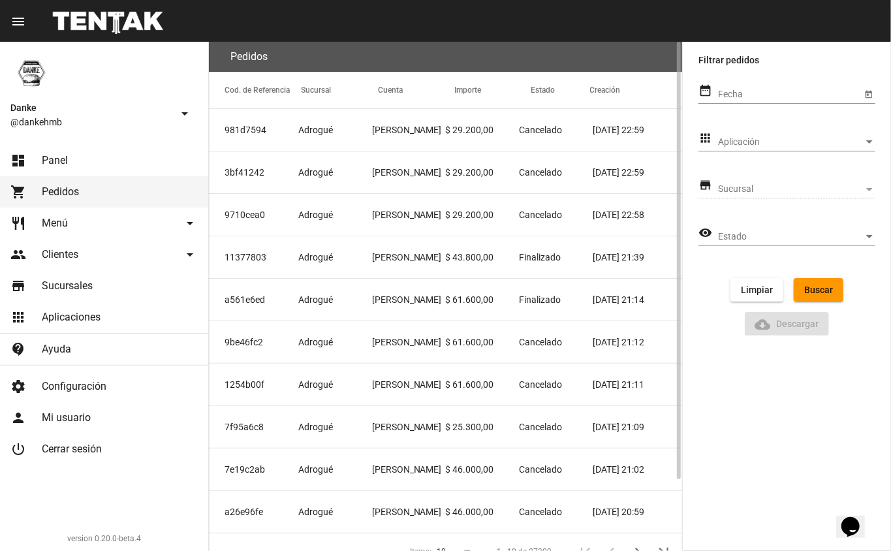
click at [460, 125] on mat-cell "$ 29.200,00" at bounding box center [482, 130] width 74 height 42
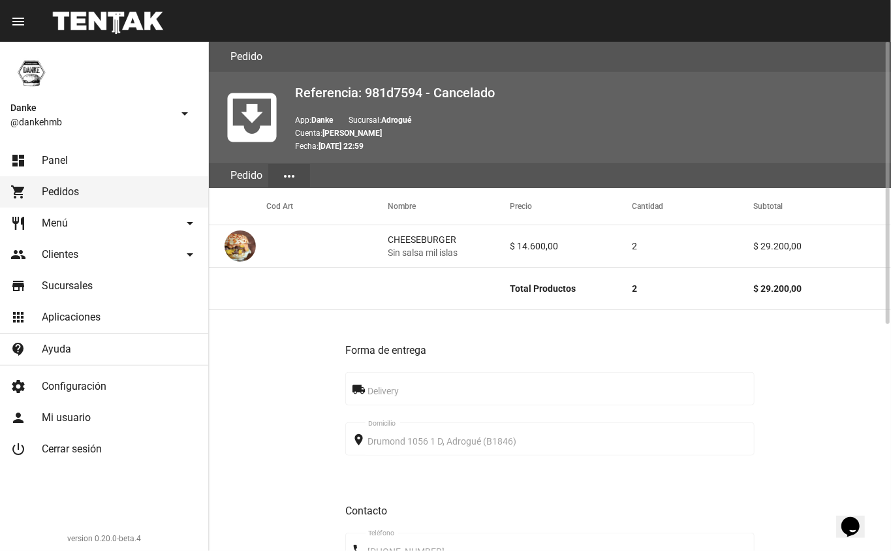
click at [51, 189] on span "Pedidos" at bounding box center [60, 191] width 37 height 13
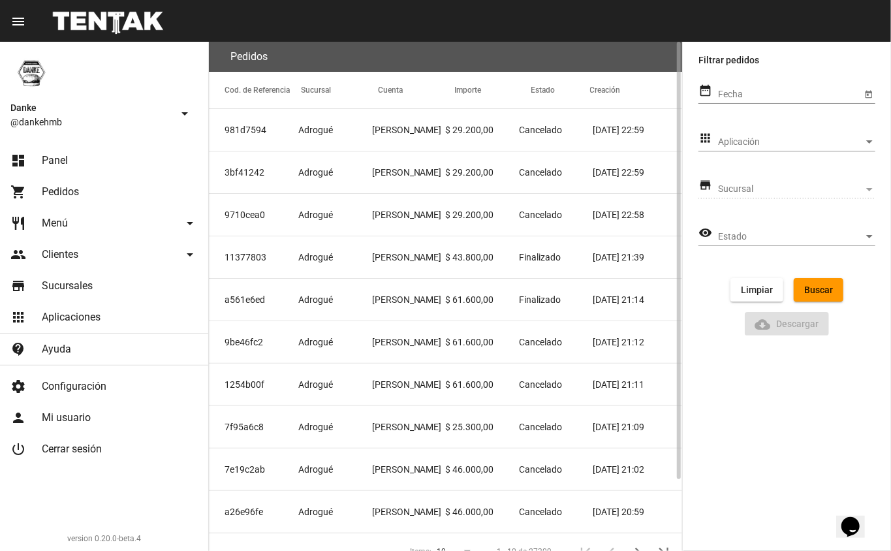
click at [541, 217] on span "Cancelado" at bounding box center [540, 214] width 43 height 13
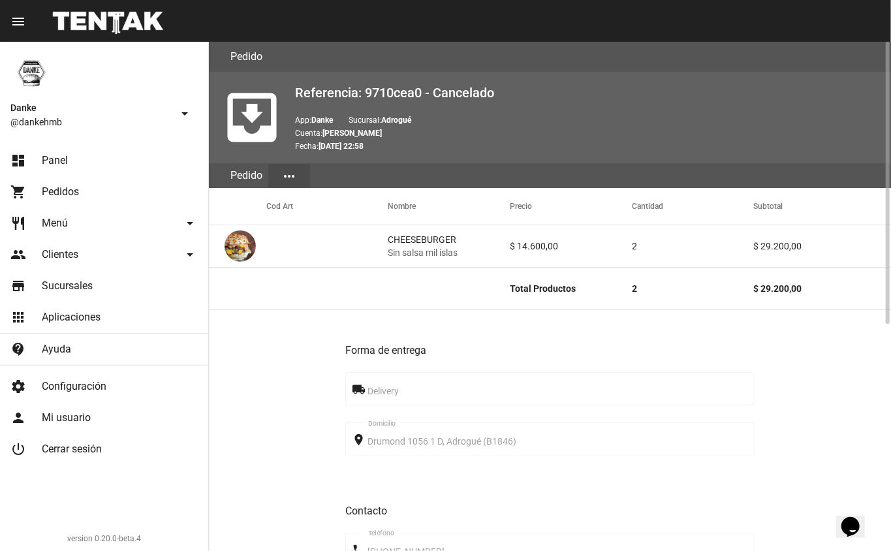
click at [42, 196] on span "Pedidos" at bounding box center [60, 191] width 37 height 13
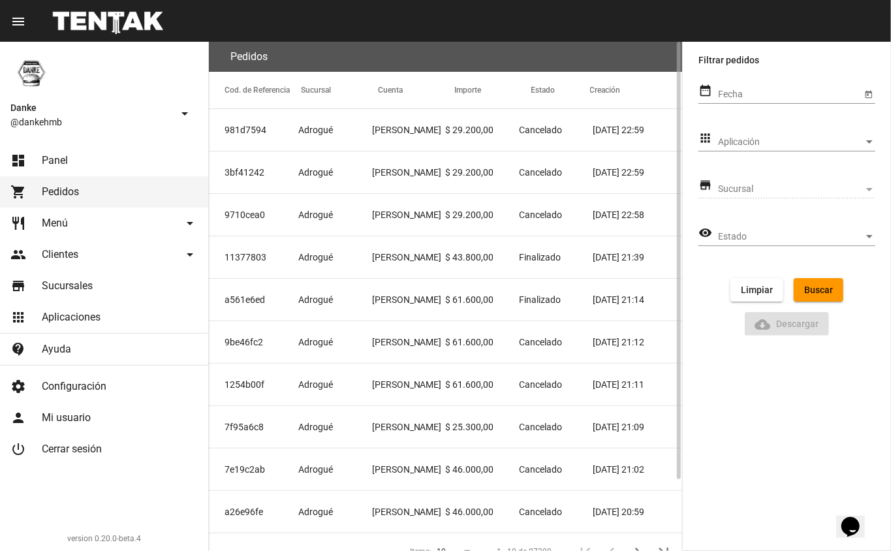
click at [510, 262] on mat-cell "$ 43.800,00" at bounding box center [482, 257] width 74 height 42
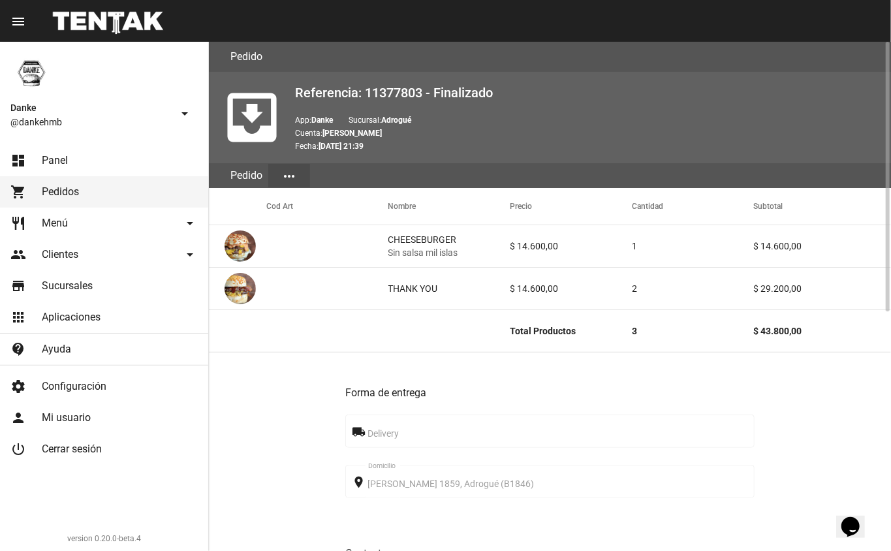
click at [43, 196] on span "Pedidos" at bounding box center [60, 191] width 37 height 13
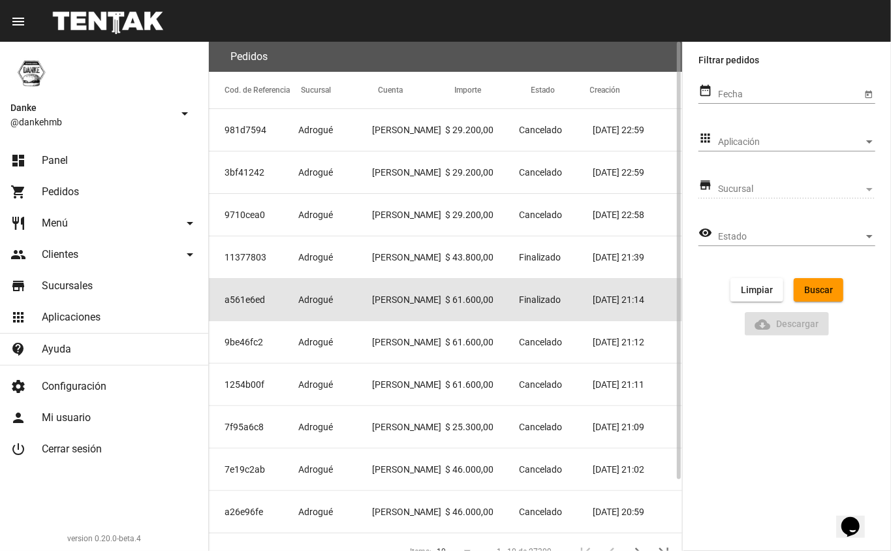
click at [552, 312] on mat-cell "Finalizado" at bounding box center [556, 300] width 74 height 42
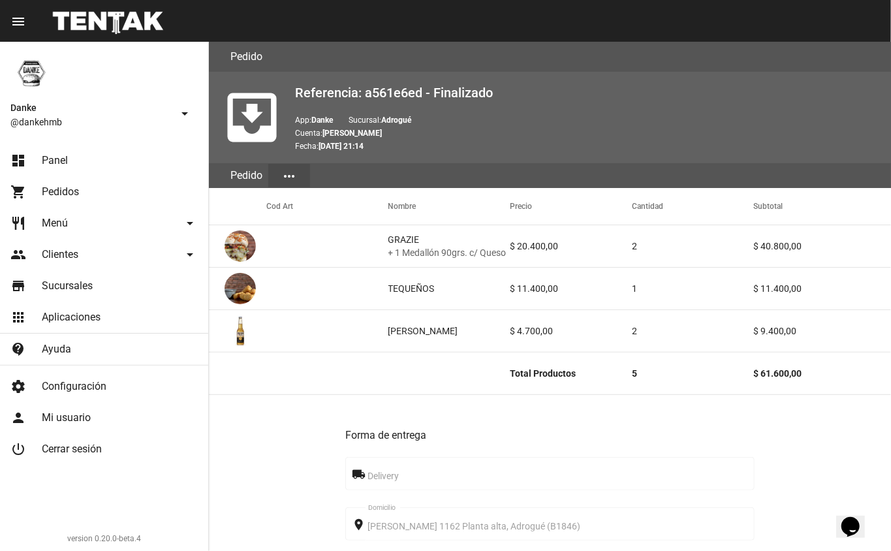
click at [48, 159] on span "Panel" at bounding box center [55, 160] width 26 height 13
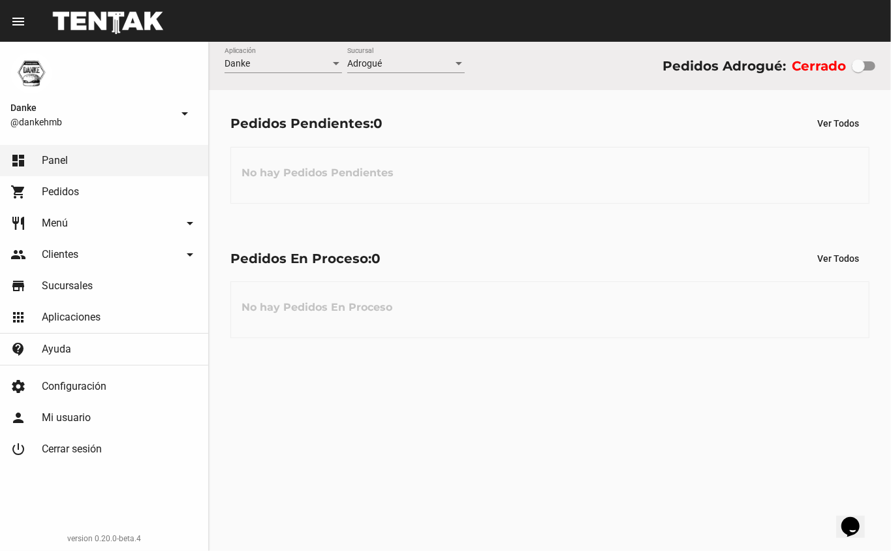
click at [860, 66] on div at bounding box center [858, 65] width 13 height 13
click at [858, 71] on input "checkbox" at bounding box center [858, 71] width 1 height 1
checkbox input "true"
click at [860, 527] on icon "Opens Chat This icon Opens the chat window." at bounding box center [849, 526] width 21 height 21
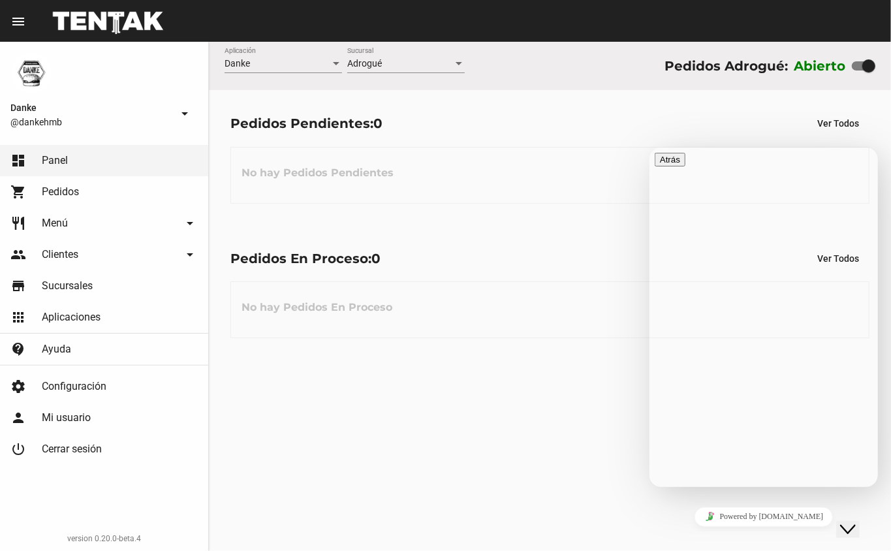
click at [855, 521] on icon "Close Chat This icon closes the chat window." at bounding box center [847, 529] width 16 height 16
